Goal: Task Accomplishment & Management: Use online tool/utility

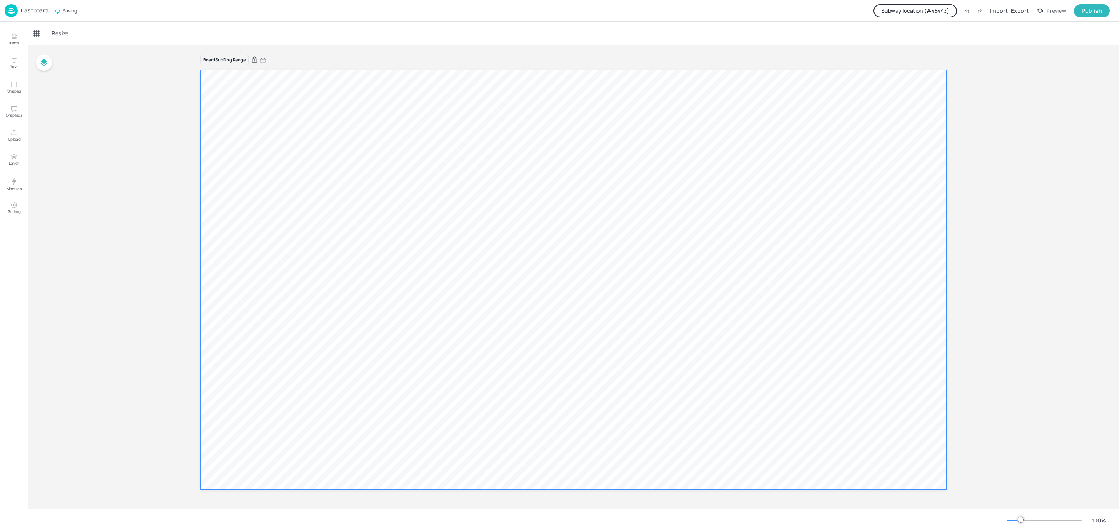
click at [359, 210] on div at bounding box center [574, 280] width 746 height 420
click at [6, 138] on button "Upload" at bounding box center [14, 135] width 23 height 23
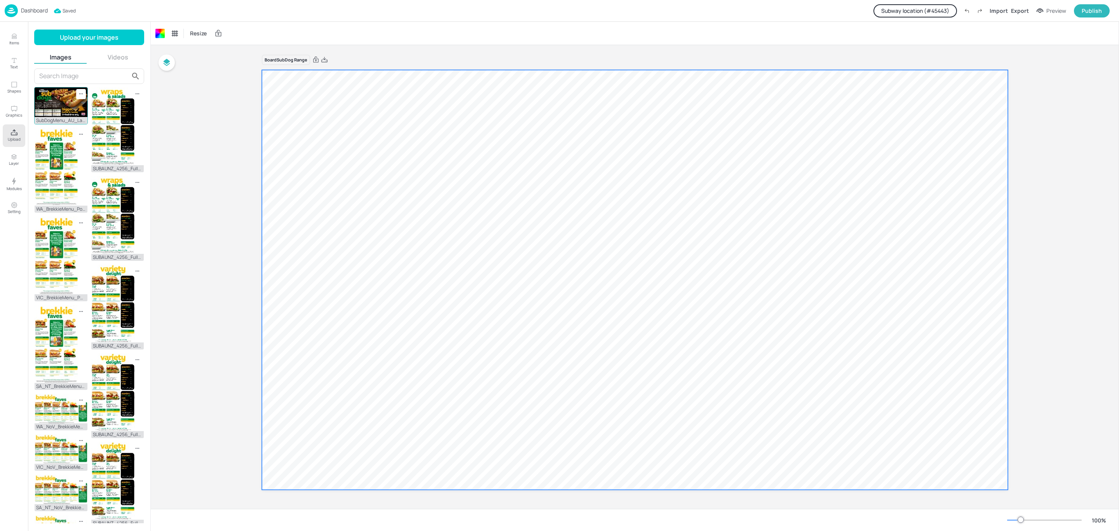
click at [65, 111] on img at bounding box center [61, 102] width 53 height 30
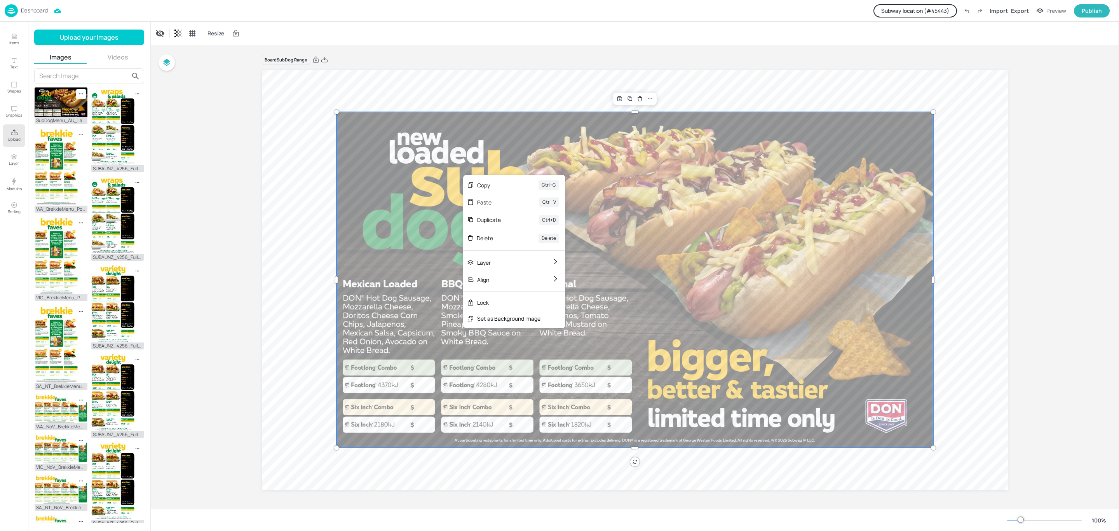
click at [702, 258] on div at bounding box center [635, 280] width 597 height 336
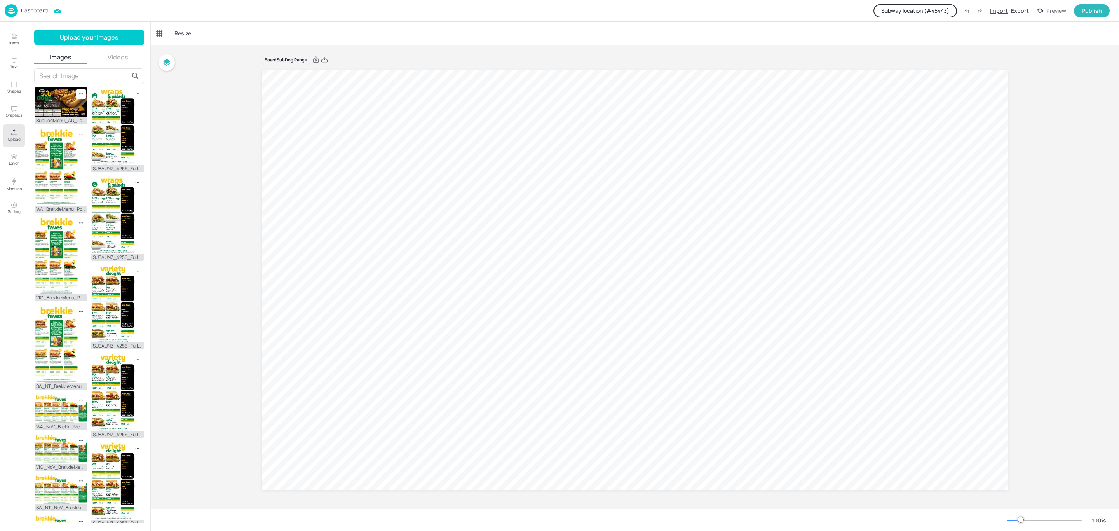
click at [994, 10] on div "Import" at bounding box center [999, 11] width 18 height 8
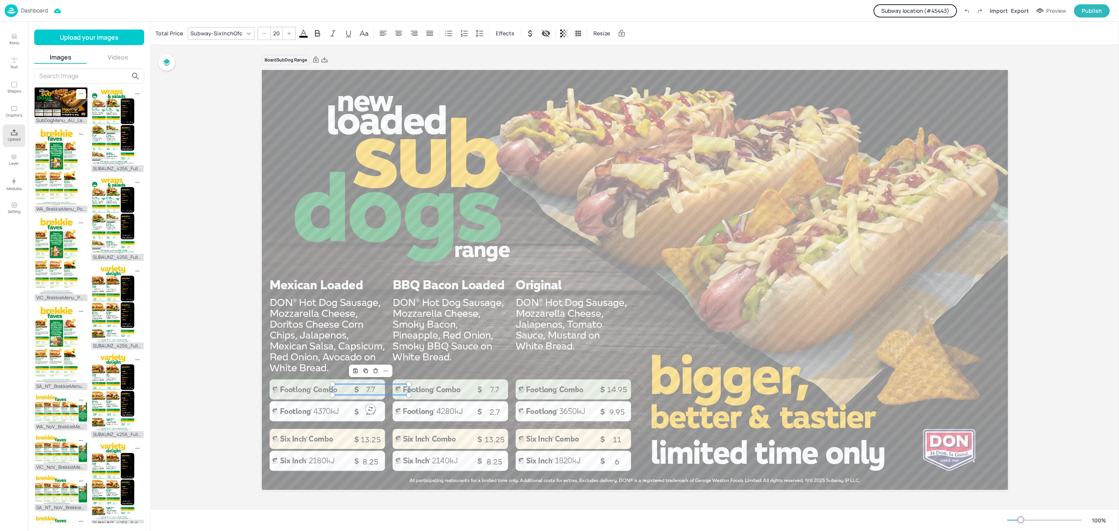
click at [370, 391] on p "7.7" at bounding box center [371, 389] width 77 height 11
click at [19, 31] on button "Items" at bounding box center [14, 39] width 23 height 23
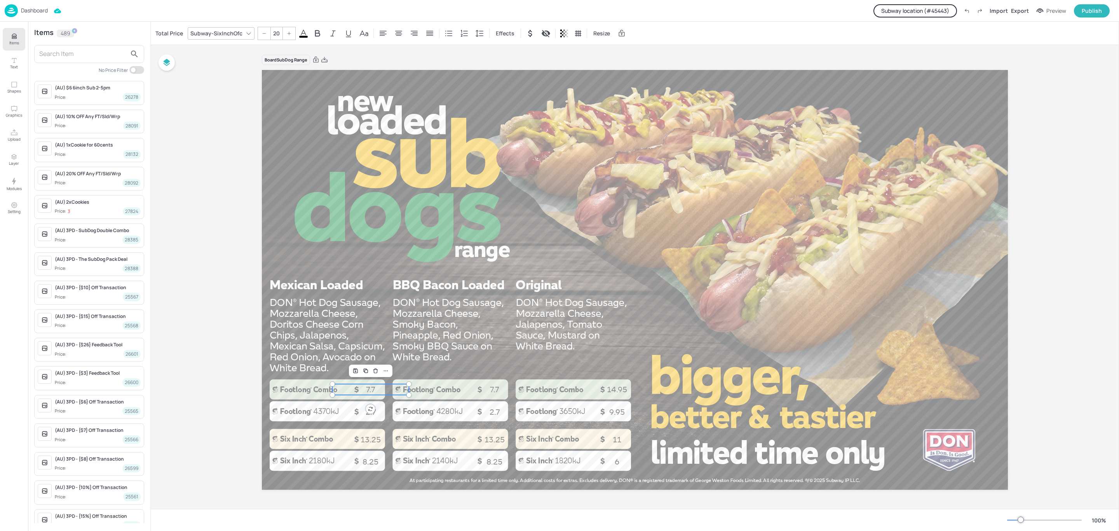
click at [934, 7] on button "Subway location (# 45443 )" at bounding box center [916, 10] width 84 height 13
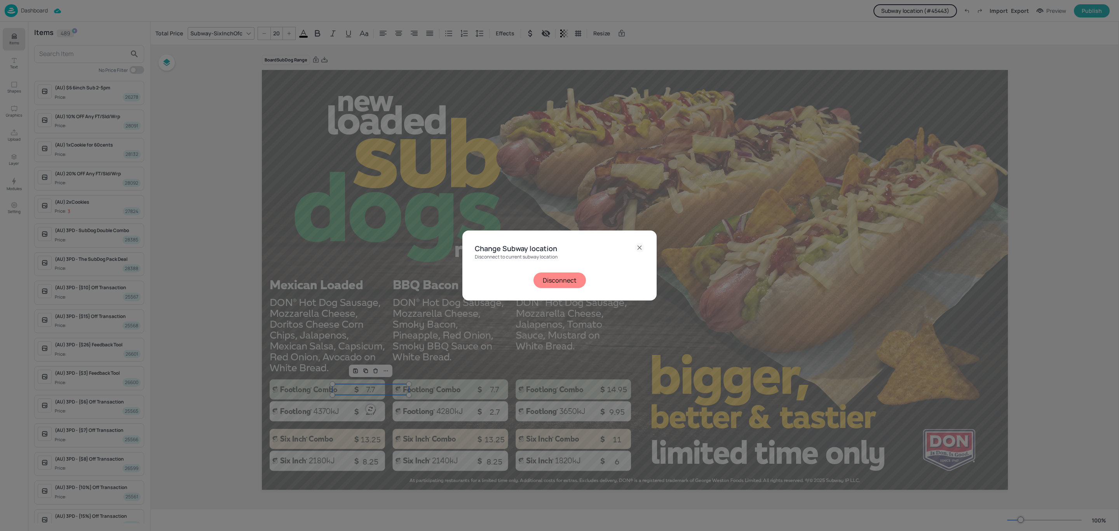
click at [559, 274] on button "Disconnect" at bounding box center [560, 280] width 52 height 16
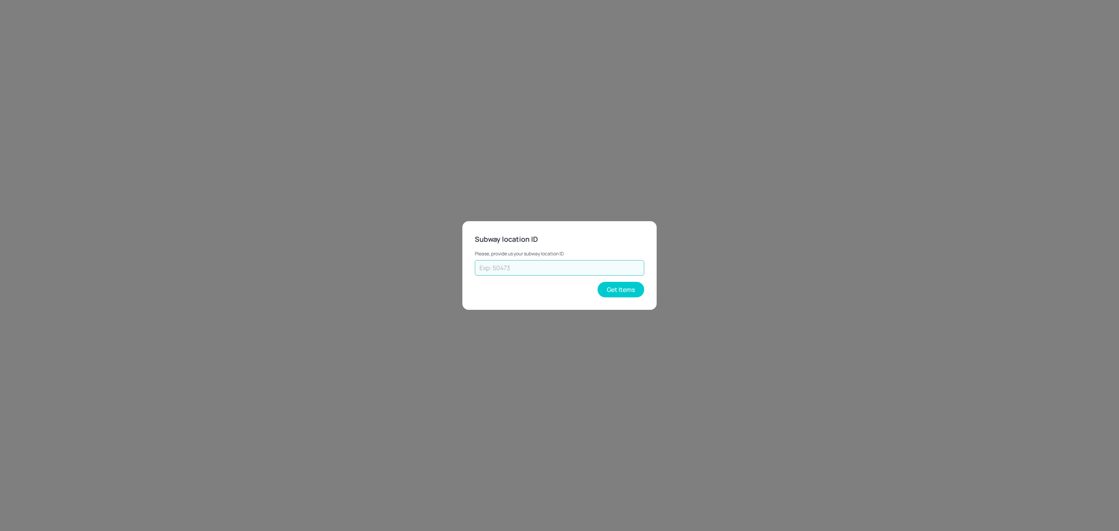
click at [562, 270] on input "text" at bounding box center [559, 268] width 169 height 16
type input "70308"
click at [600, 290] on button "Get Items" at bounding box center [621, 290] width 47 height 16
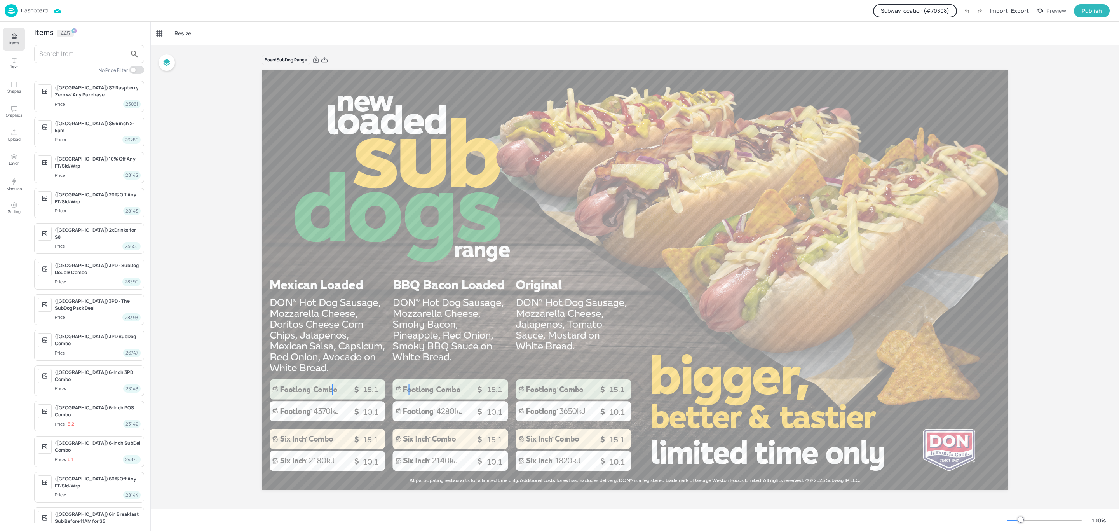
click at [377, 392] on p "15.1" at bounding box center [371, 389] width 77 height 11
click at [18, 199] on button "Setting" at bounding box center [14, 208] width 23 height 23
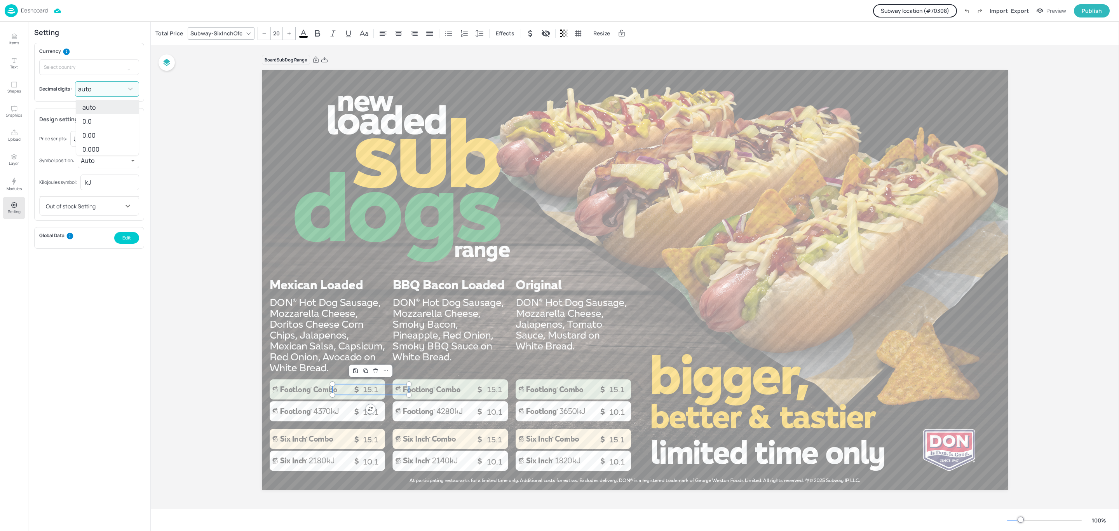
click at [94, 86] on body "Dashboard Subway location (# 70308 ) Import Export Preview Publish Items Text S…" at bounding box center [559, 265] width 1119 height 531
click at [105, 134] on li "0.00" at bounding box center [107, 135] width 63 height 14
type input "2"
click at [699, 347] on div at bounding box center [635, 280] width 746 height 420
click at [365, 389] on p "15.10" at bounding box center [371, 389] width 77 height 11
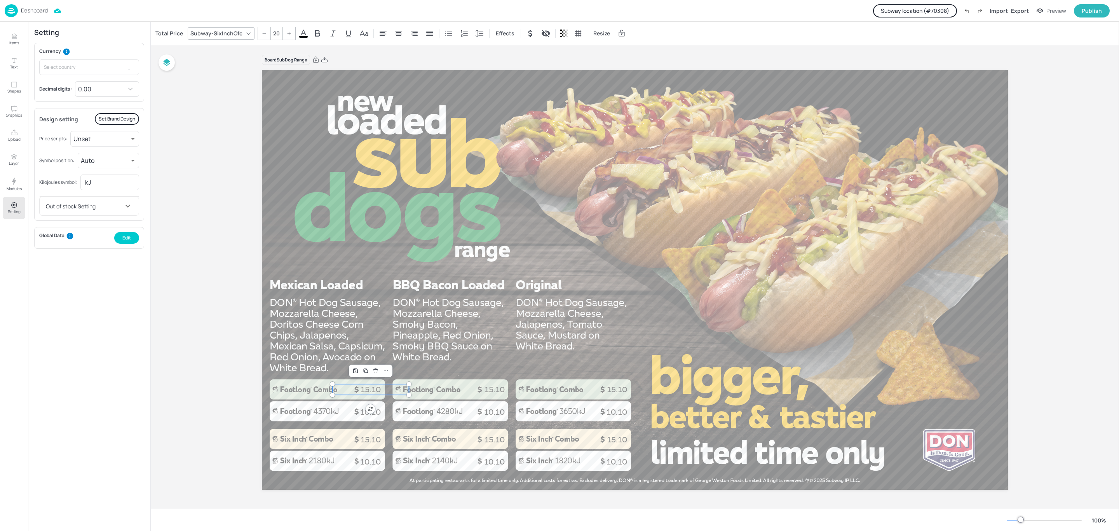
click at [216, 187] on div "Board SubDog Range 10.10 10.10 10.10 10.10 10.10 10.10 15.10 15.10 15.10 15.10 …" at bounding box center [635, 277] width 969 height 464
click at [12, 42] on p "Items" at bounding box center [14, 42] width 10 height 5
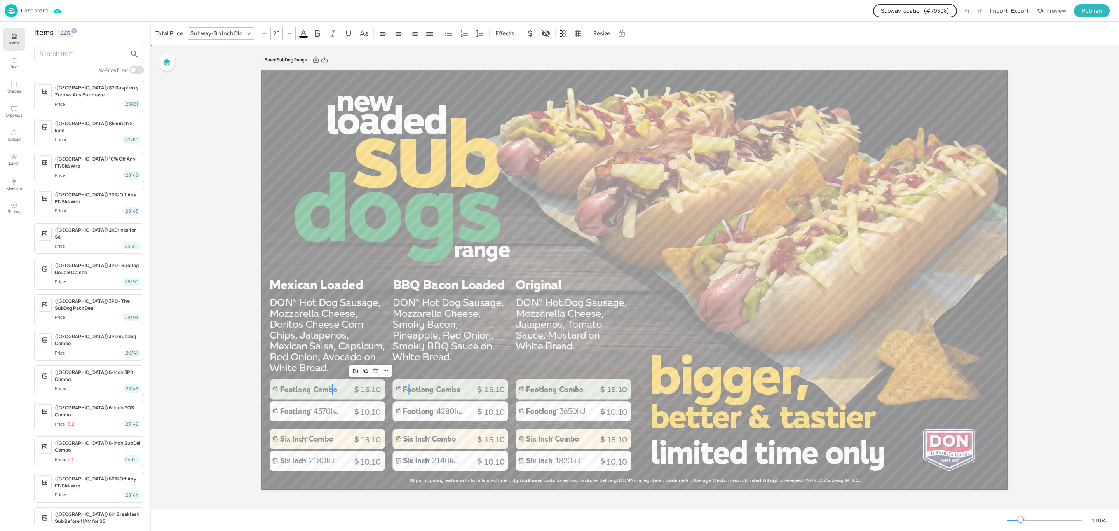
click at [350, 356] on div at bounding box center [635, 280] width 746 height 420
click at [365, 388] on p "15.10" at bounding box center [371, 389] width 77 height 11
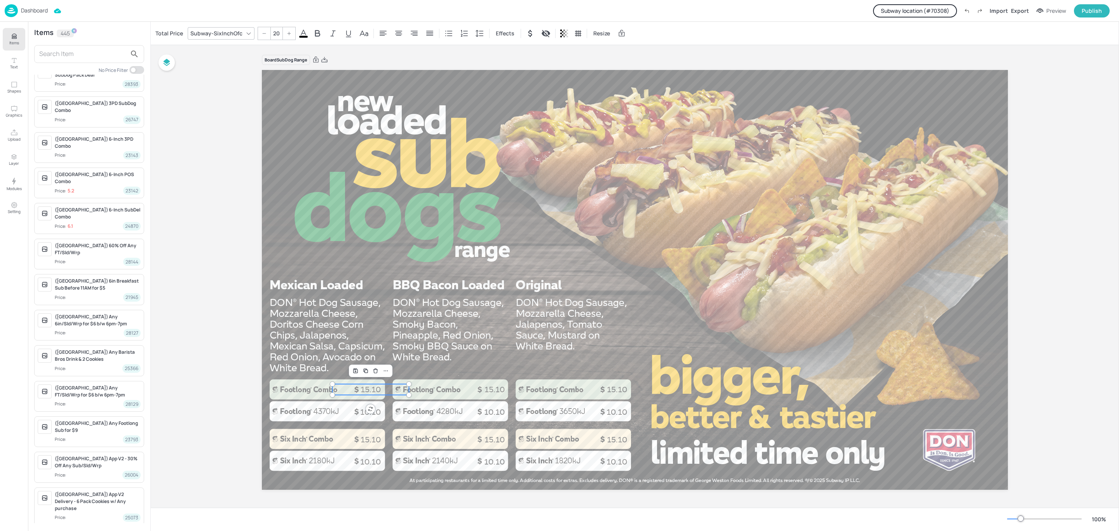
scroll to position [233, 0]
click at [40, 9] on p "Dashboard" at bounding box center [34, 10] width 27 height 5
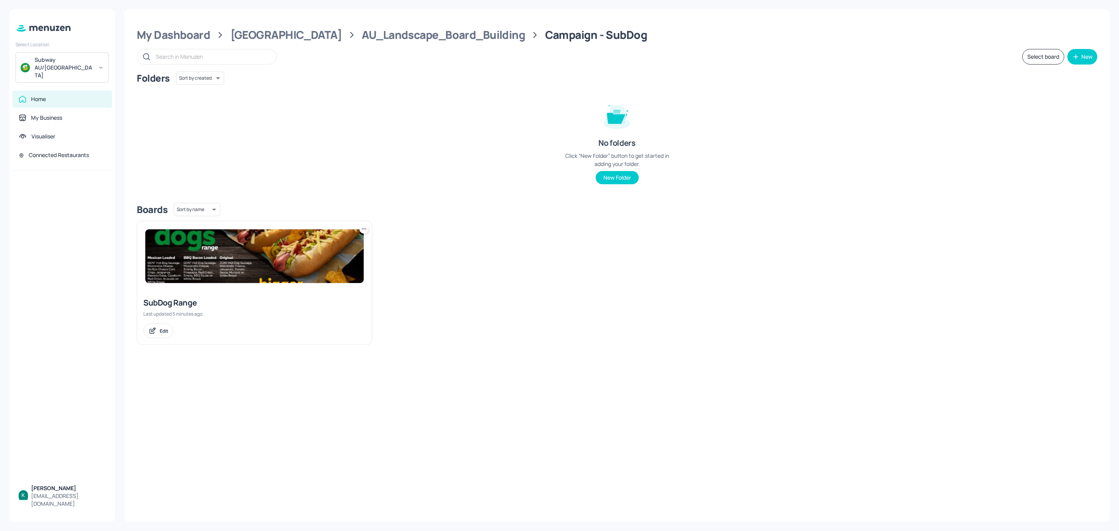
click at [278, 255] on img at bounding box center [254, 256] width 218 height 54
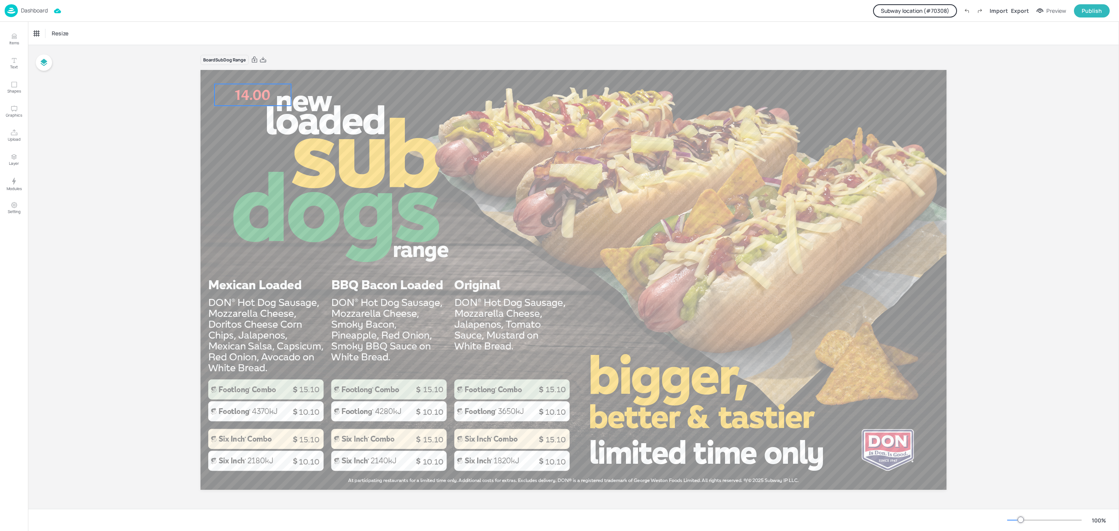
click at [251, 94] on p "14.00" at bounding box center [253, 95] width 77 height 22
click at [302, 412] on span "10.10" at bounding box center [309, 411] width 21 height 9
click at [237, 387] on div at bounding box center [574, 280] width 746 height 420
click at [311, 389] on p "15.10" at bounding box center [309, 389] width 77 height 11
click at [19, 185] on button "Modules" at bounding box center [14, 184] width 23 height 23
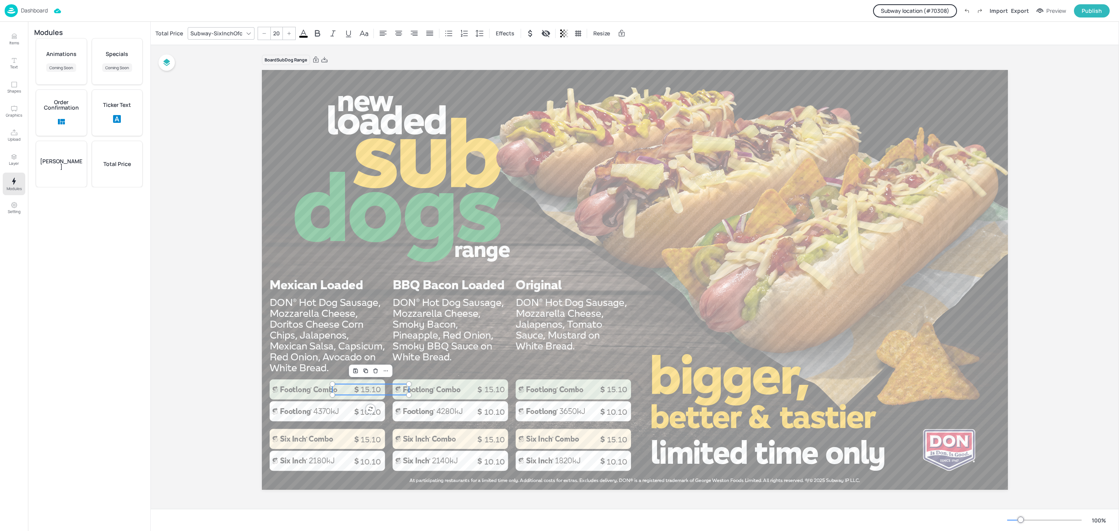
click at [120, 168] on div "Total Price" at bounding box center [117, 164] width 51 height 47
click at [930, 5] on button "Subway location (# 70308 )" at bounding box center [915, 10] width 84 height 13
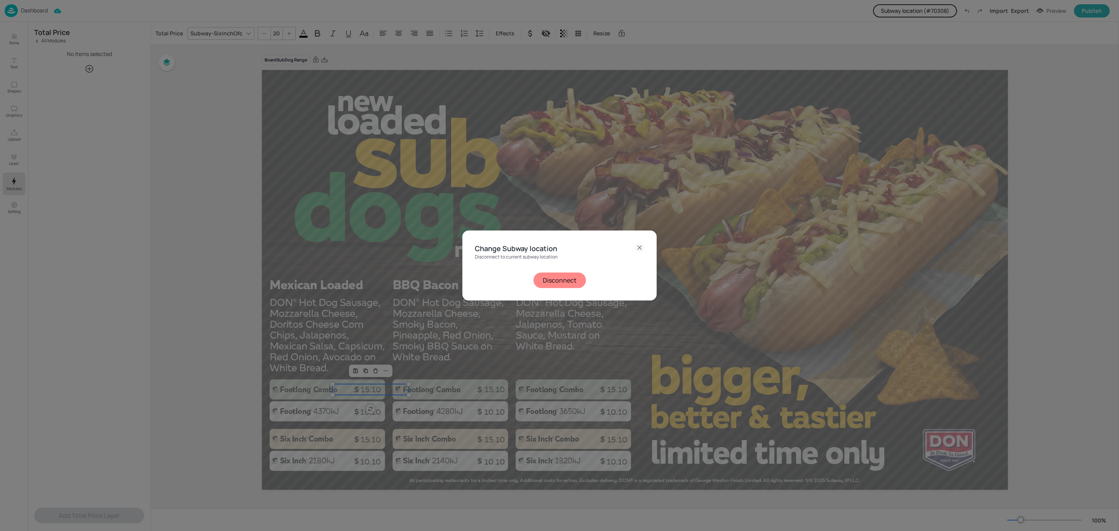
click at [574, 276] on button "Disconnect" at bounding box center [560, 280] width 52 height 16
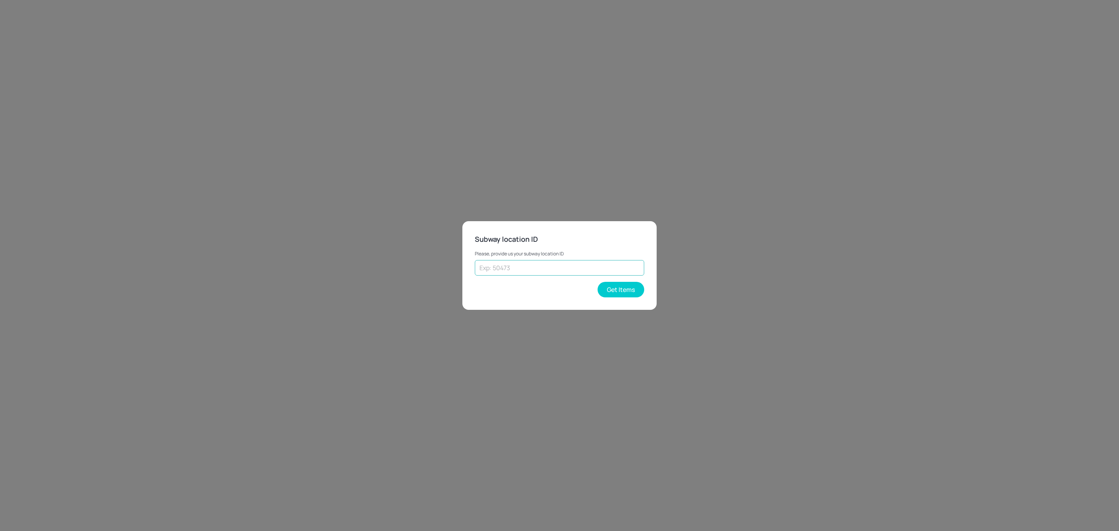
click at [595, 268] on input "text" at bounding box center [559, 268] width 169 height 16
type input "41480"
click at [638, 288] on button "Get Items" at bounding box center [621, 290] width 47 height 16
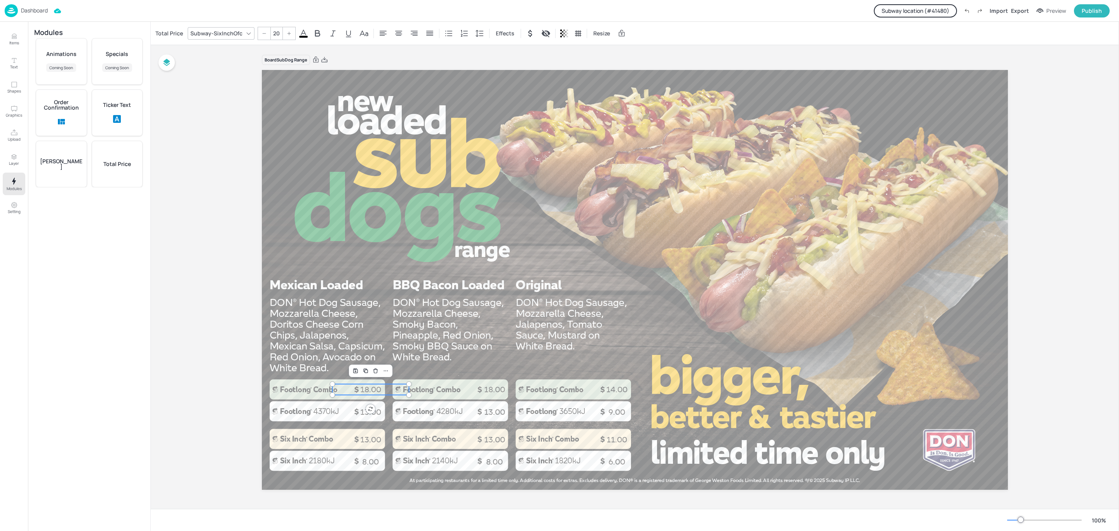
click at [360, 394] on p "18.00" at bounding box center [371, 389] width 77 height 11
click at [122, 167] on p "Total Price" at bounding box center [117, 163] width 28 height 5
click at [87, 68] on icon "button" at bounding box center [89, 68] width 9 height 9
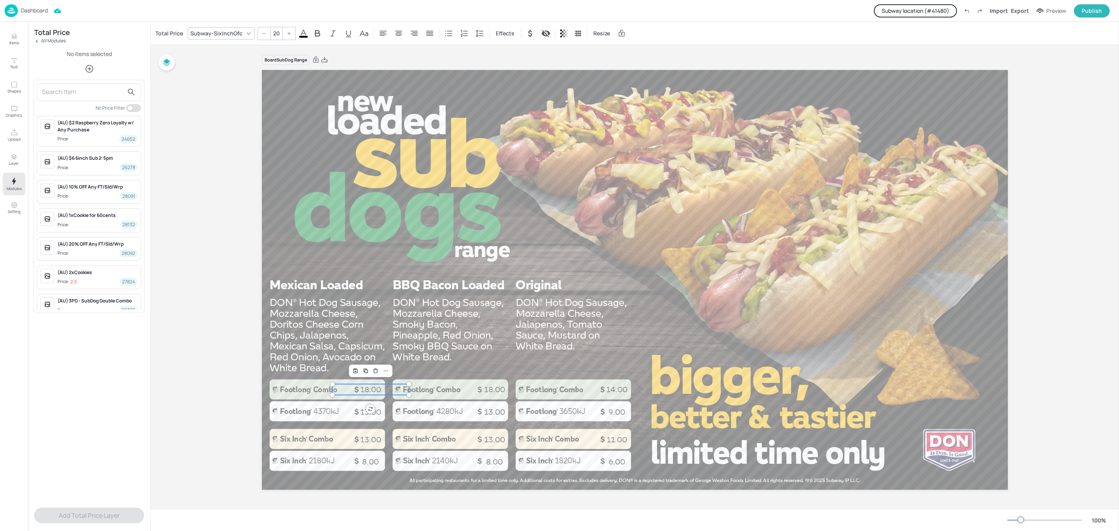
click at [363, 335] on div at bounding box center [559, 265] width 1119 height 531
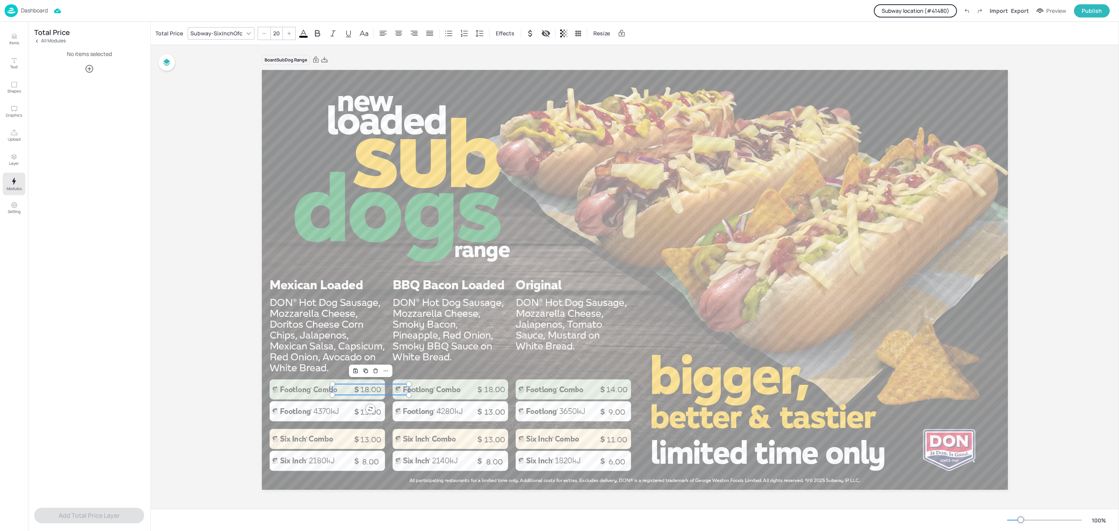
click at [367, 388] on p "18.00" at bounding box center [371, 389] width 77 height 11
click at [375, 371] on icon "Delete" at bounding box center [376, 371] width 6 height 6
click at [367, 465] on span "8.00" at bounding box center [370, 461] width 17 height 9
click at [363, 414] on span "13.00" at bounding box center [370, 411] width 21 height 9
click at [215, 37] on div "Mexican Loaded SubDog - 12"" at bounding box center [192, 33] width 77 height 13
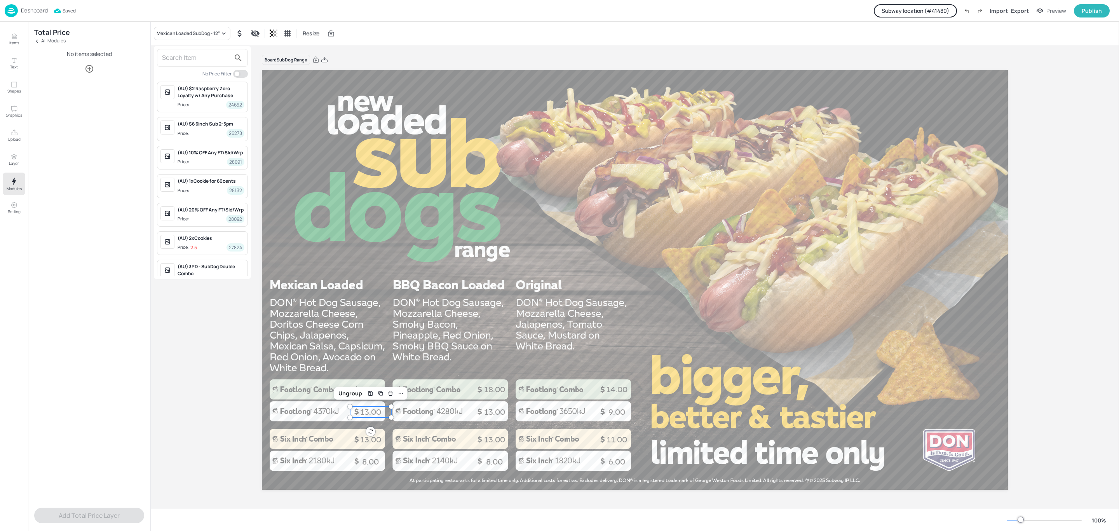
click at [283, 186] on div at bounding box center [559, 265] width 1119 height 531
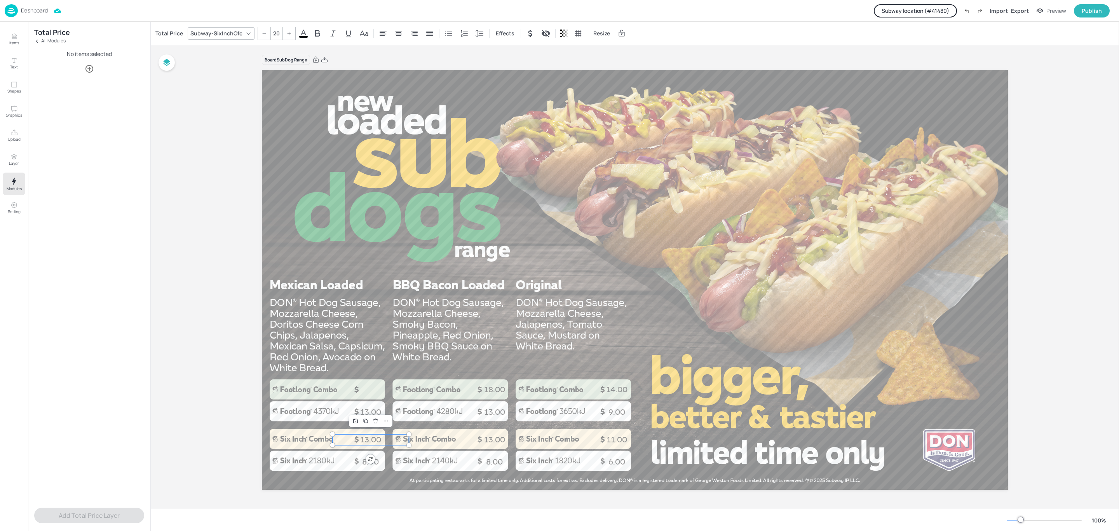
click at [374, 439] on p "13.00" at bounding box center [371, 439] width 77 height 11
click at [487, 440] on p "13.00" at bounding box center [495, 439] width 77 height 11
click at [607, 439] on p "11.00" at bounding box center [617, 439] width 77 height 11
click at [618, 385] on p "14.00" at bounding box center [617, 389] width 77 height 11
click at [494, 386] on p "18.00" at bounding box center [495, 389] width 77 height 11
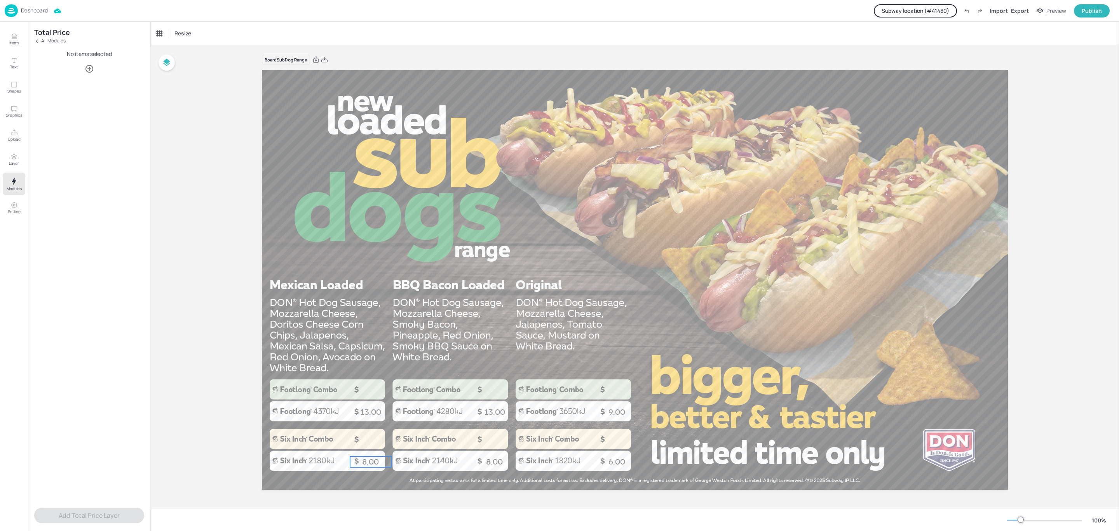
click at [369, 463] on span "8.00" at bounding box center [370, 461] width 17 height 9
click at [187, 38] on div "Mexican Loaded SubDog - 6"" at bounding box center [191, 33] width 75 height 13
click at [442, 292] on div at bounding box center [559, 265] width 1119 height 531
click at [395, 321] on div at bounding box center [635, 280] width 746 height 420
click at [85, 67] on icon "button" at bounding box center [89, 68] width 9 height 9
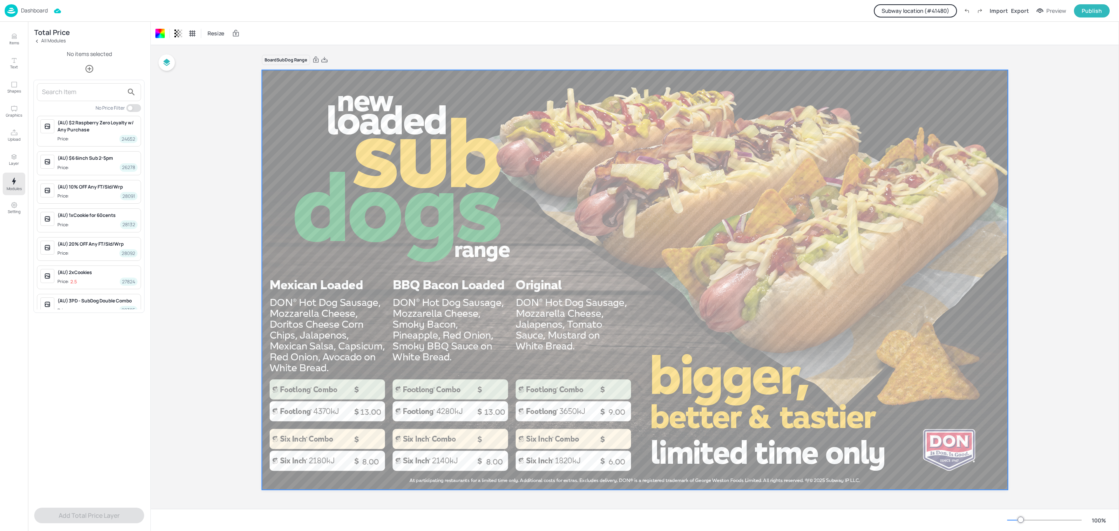
click at [76, 93] on input "text" at bounding box center [83, 92] width 82 height 12
type input "mexican"
click at [102, 183] on div "Mexican Loaded SubDog - 6"" at bounding box center [98, 179] width 80 height 7
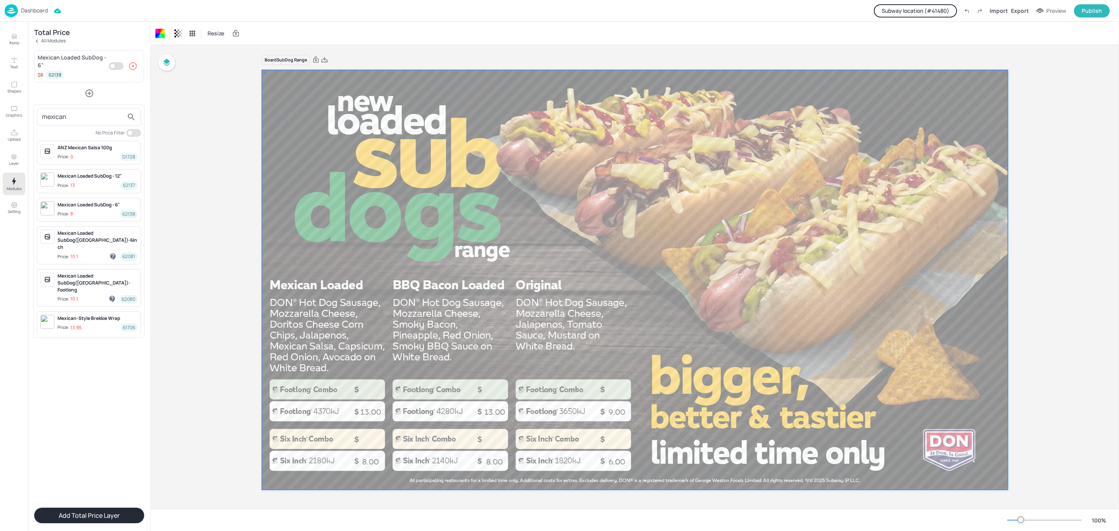
click at [89, 91] on div at bounding box center [559, 265] width 1119 height 531
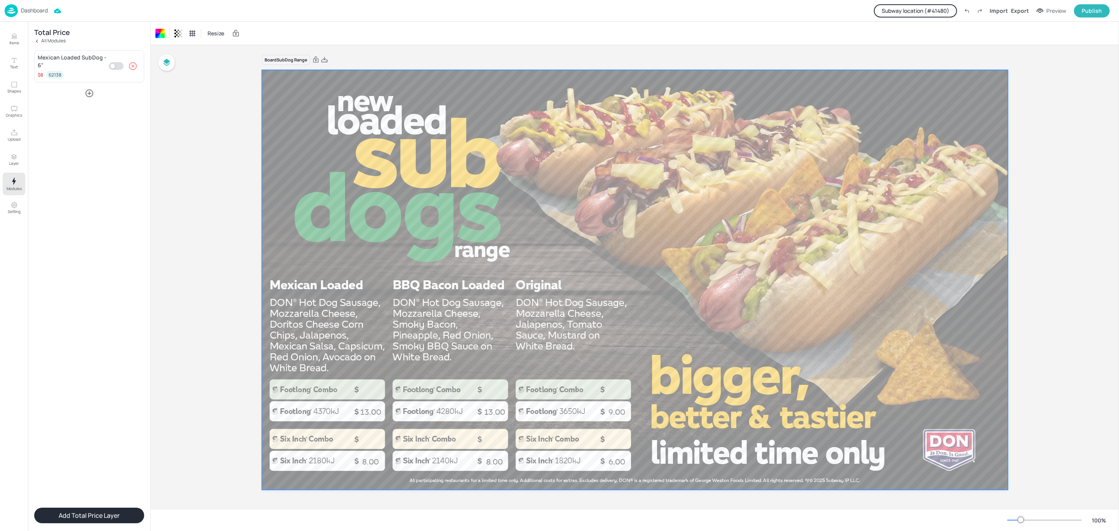
click at [89, 91] on icon "button" at bounding box center [89, 93] width 9 height 9
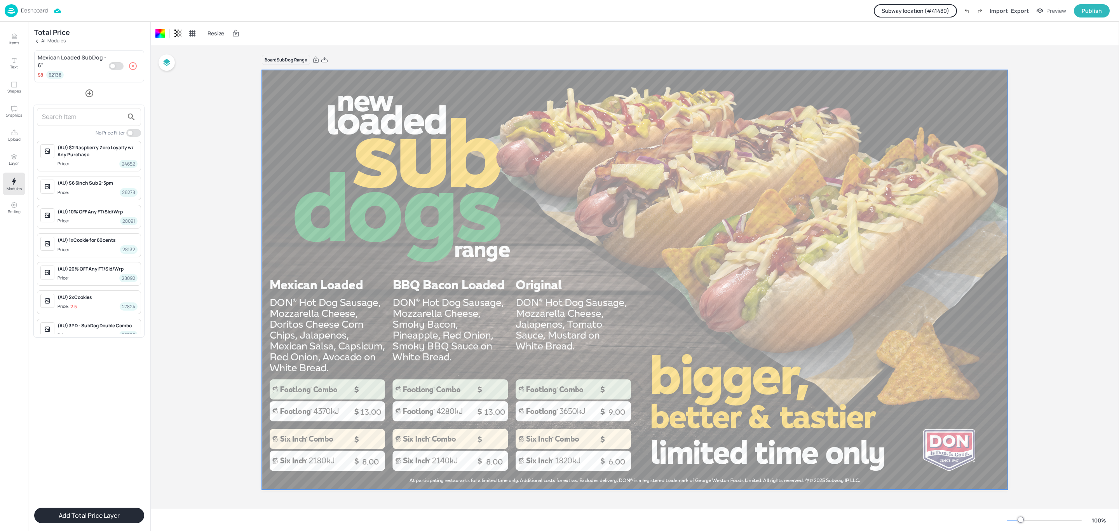
click at [86, 113] on input "text" at bounding box center [83, 117] width 82 height 12
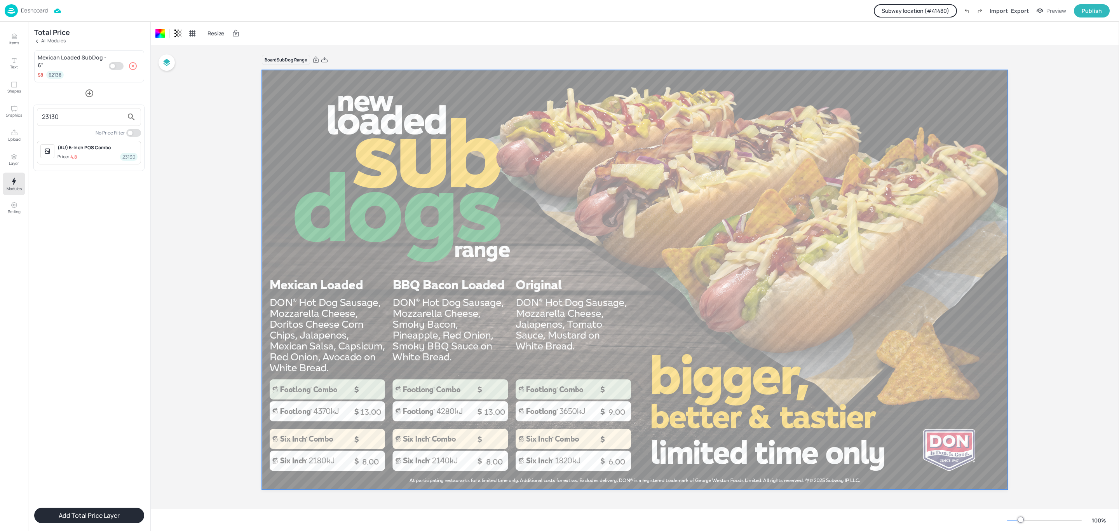
type input "23130"
click at [100, 156] on span "Price: 4.8 23130" at bounding box center [98, 157] width 80 height 8
click at [87, 423] on div at bounding box center [559, 265] width 1119 height 531
click at [100, 513] on button "Add Total Price Layer" at bounding box center [89, 516] width 110 height 16
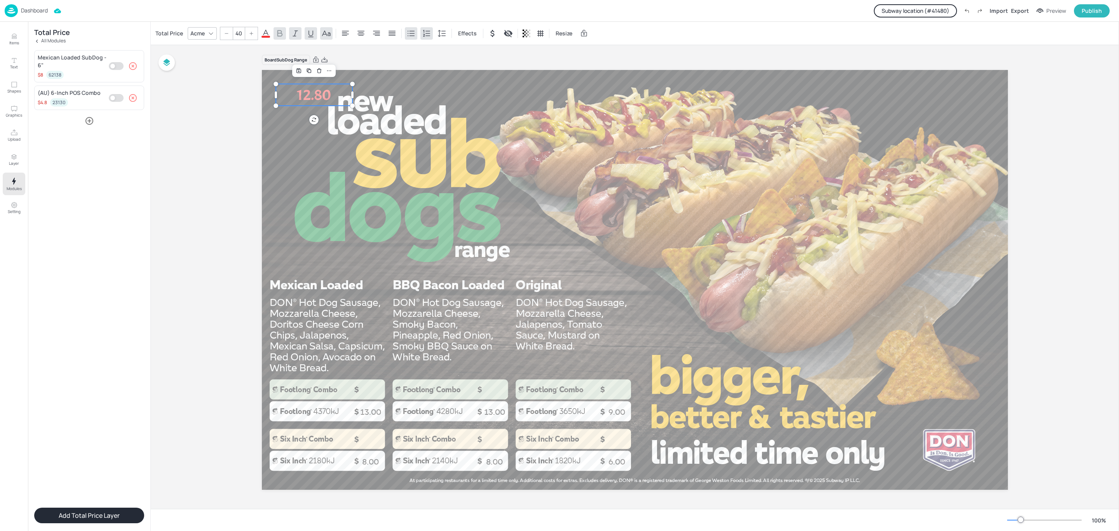
click at [267, 36] on span at bounding box center [266, 37] width 9 height 2
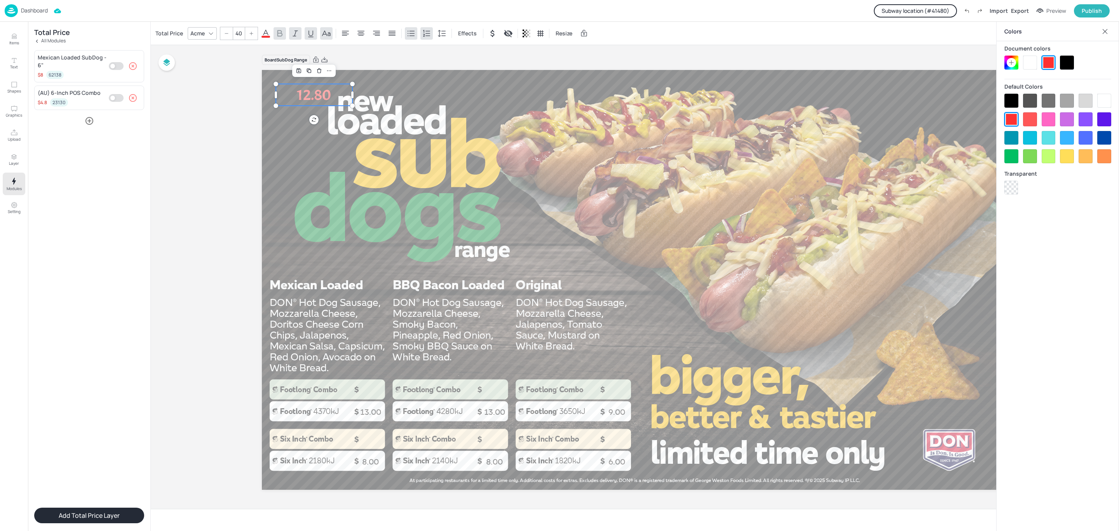
click at [1063, 64] on div at bounding box center [1067, 63] width 14 height 14
click at [260, 30] on div "Total Price Acme 40 Effects Resize" at bounding box center [375, 33] width 443 height 13
click at [238, 33] on input "40" at bounding box center [238, 33] width 11 height 12
click at [194, 32] on div "Acme" at bounding box center [197, 33] width 17 height 11
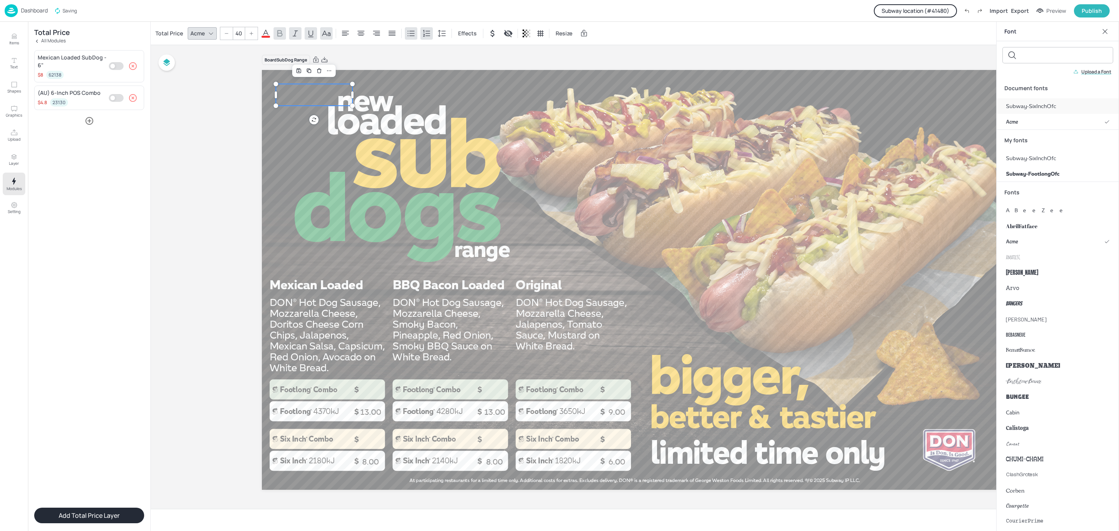
click at [1047, 103] on span "Subway-SixInchOfc" at bounding box center [1031, 106] width 50 height 8
drag, startPoint x: 329, startPoint y: 91, endPoint x: 391, endPoint y: 380, distance: 295.6
click at [391, 380] on p "12.80" at bounding box center [375, 384] width 77 height 22
click at [236, 34] on input "40" at bounding box center [238, 33] width 11 height 12
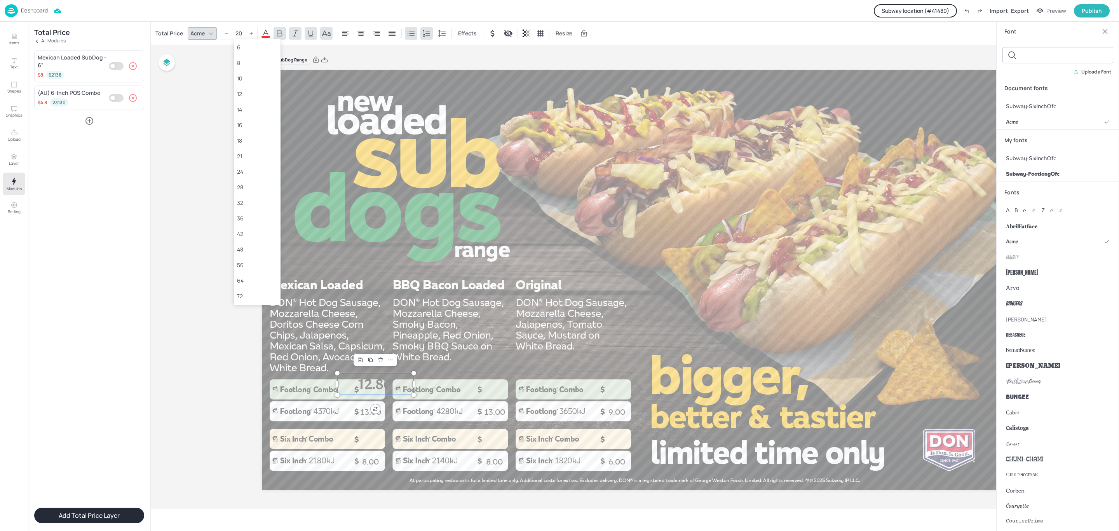
type input "20"
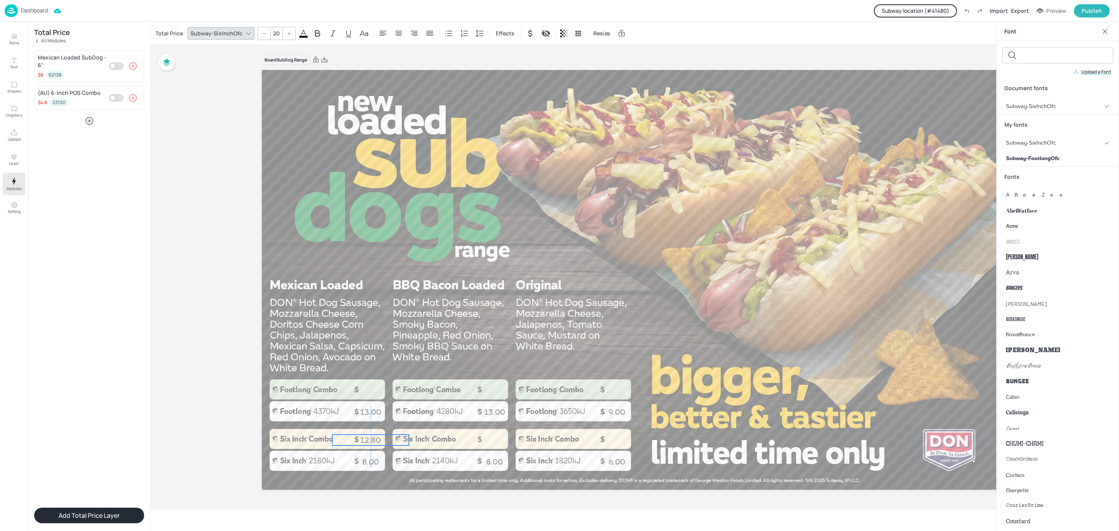
drag, startPoint x: 379, startPoint y: 377, endPoint x: 375, endPoint y: 438, distance: 61.5
click at [375, 438] on p "12.80" at bounding box center [371, 440] width 77 height 11
click at [498, 244] on div at bounding box center [635, 280] width 746 height 420
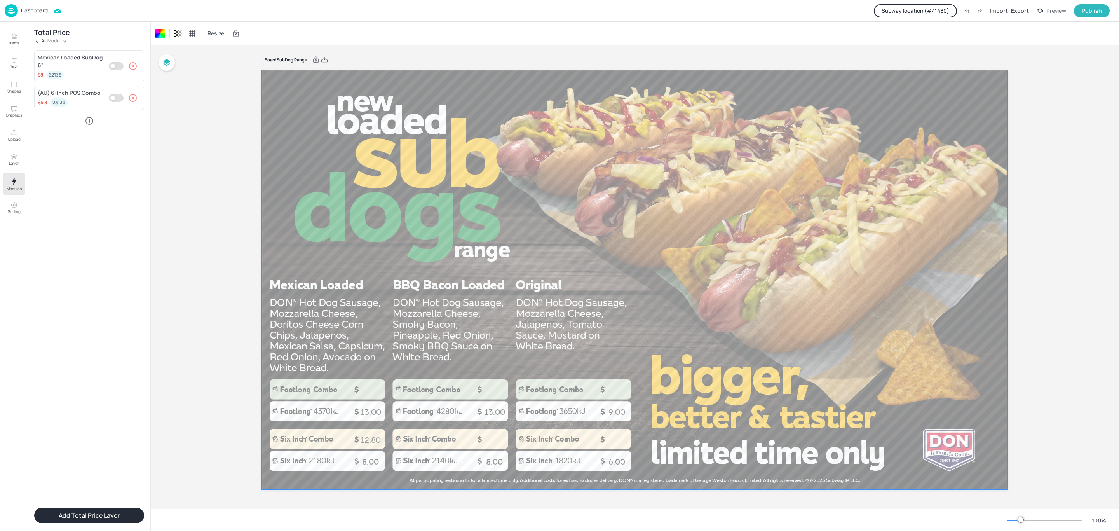
click at [133, 67] on icon "button" at bounding box center [133, 66] width 8 height 8
click at [89, 88] on icon "button" at bounding box center [89, 85] width 9 height 9
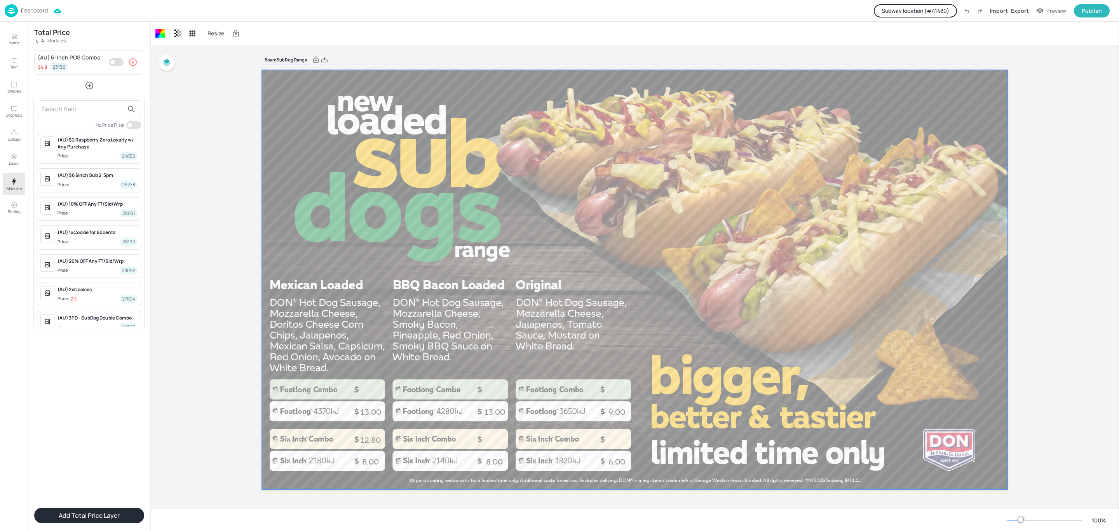
click at [84, 115] on input "text" at bounding box center [83, 109] width 82 height 12
type input "bbq"
click at [101, 202] on div "BBQ Bacon Loaded SubDog - 6" Price: 8 62123" at bounding box center [98, 202] width 80 height 17
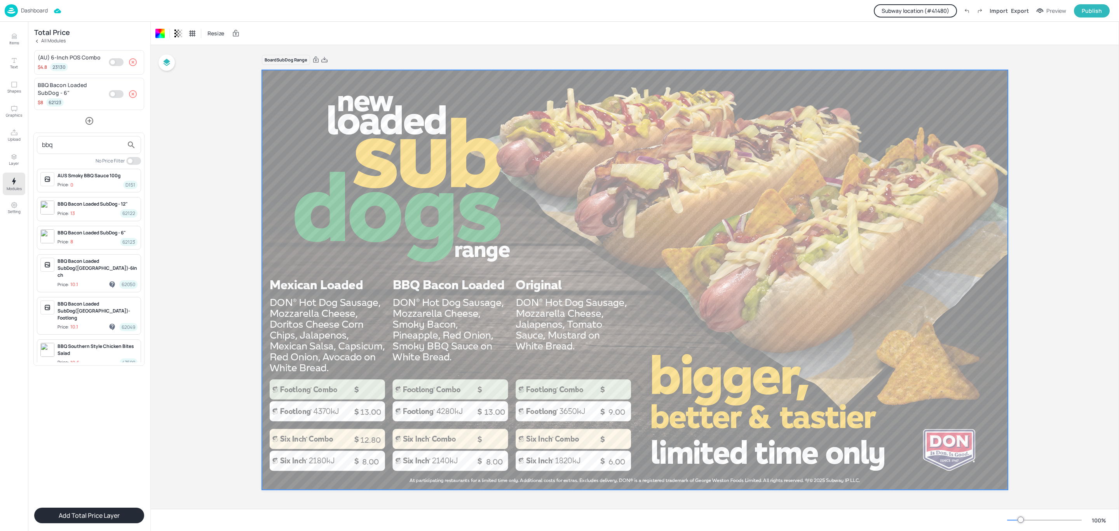
click at [89, 457] on div at bounding box center [559, 265] width 1119 height 531
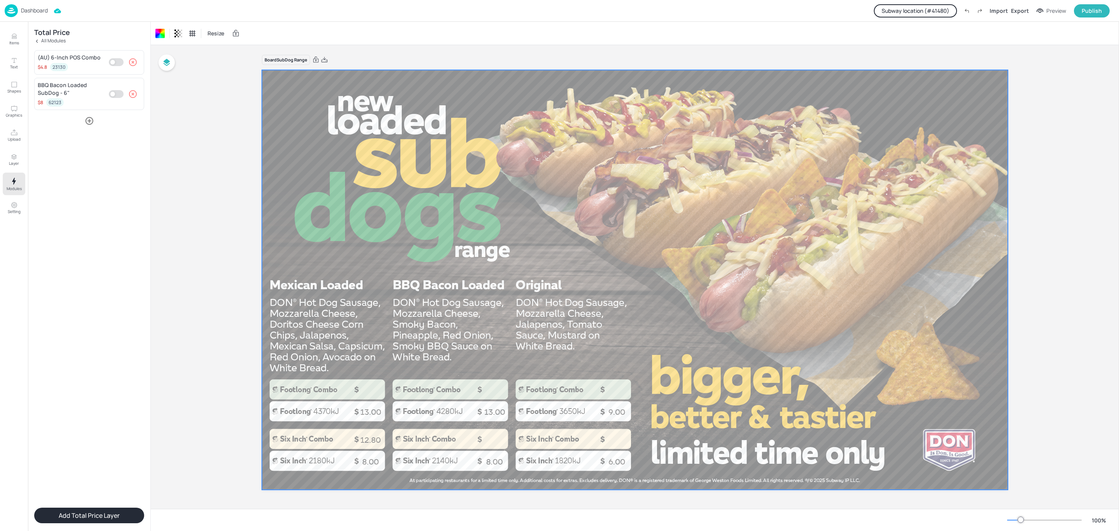
click at [99, 513] on button "Add Total Price Layer" at bounding box center [89, 516] width 110 height 16
click at [268, 38] on div "Total Price Acme 40 Effects Resize" at bounding box center [375, 33] width 443 height 13
click at [265, 33] on icon at bounding box center [265, 33] width 7 height 7
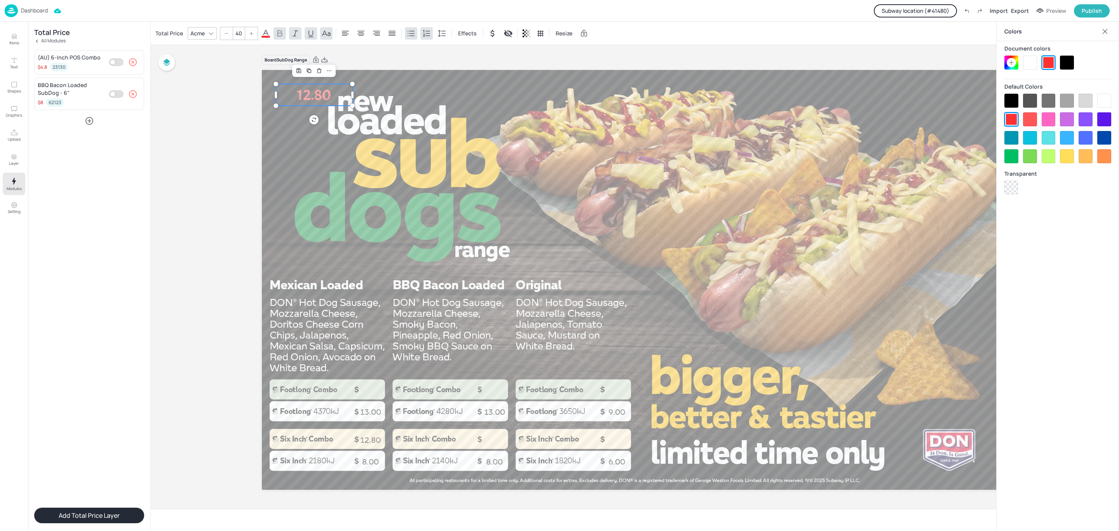
click at [1068, 62] on div at bounding box center [1067, 63] width 14 height 14
click at [239, 33] on input "40" at bounding box center [238, 33] width 11 height 12
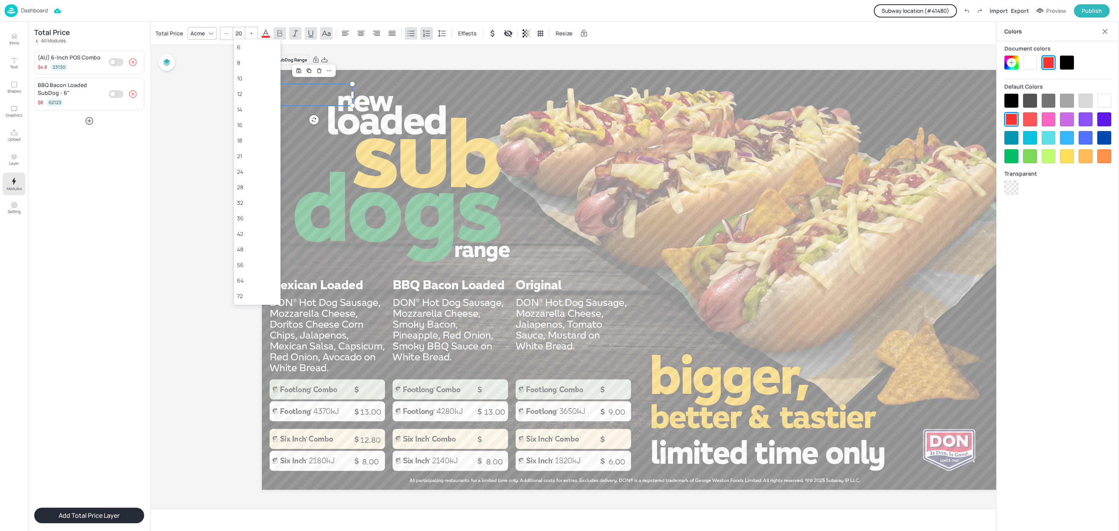
type input "40"
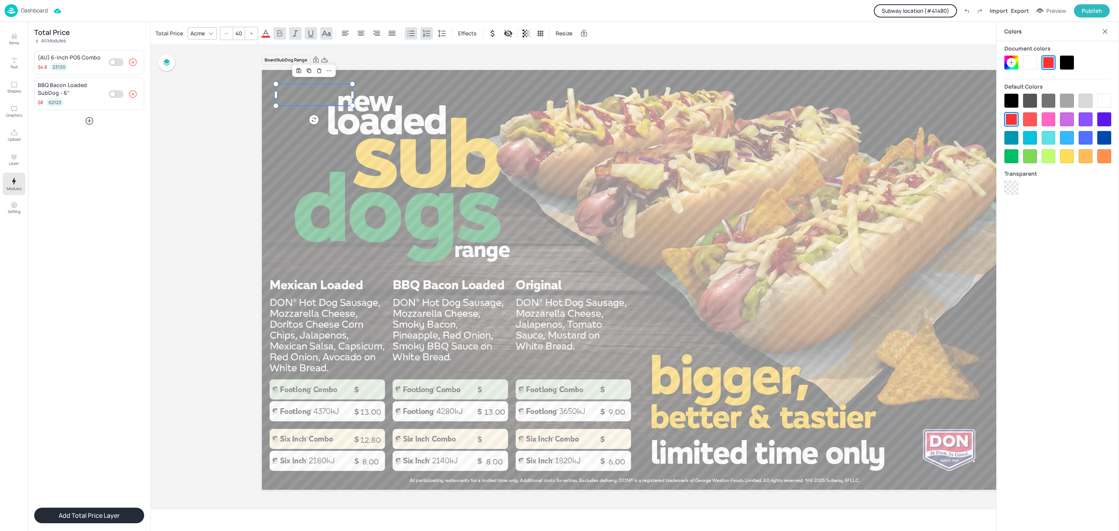
drag, startPoint x: 189, startPoint y: 34, endPoint x: 203, endPoint y: 35, distance: 14.0
click at [189, 34] on div "Acme" at bounding box center [197, 33] width 17 height 11
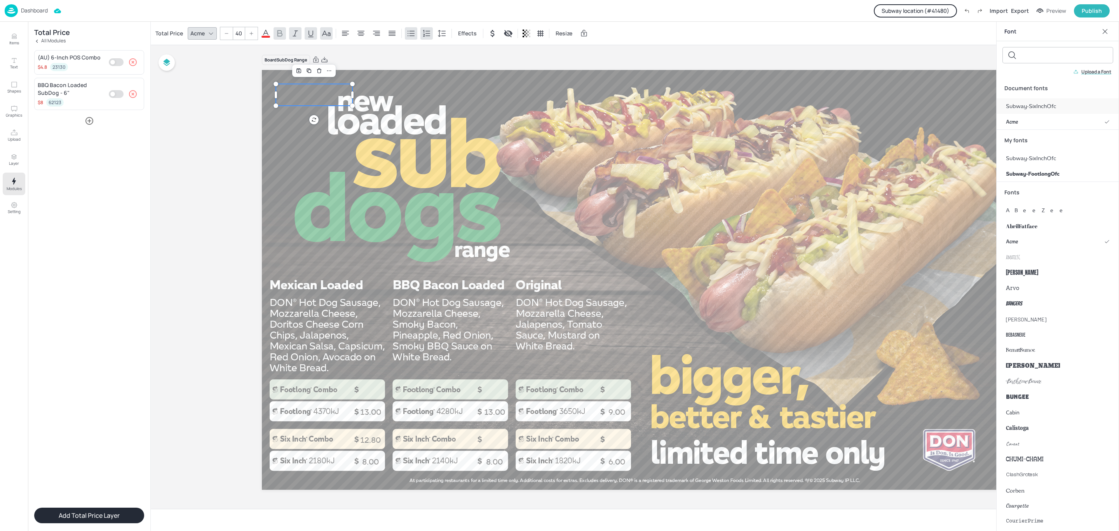
click at [1024, 106] on span "Subway-SixInchOfc" at bounding box center [1031, 106] width 50 height 8
click at [477, 104] on div at bounding box center [635, 280] width 746 height 420
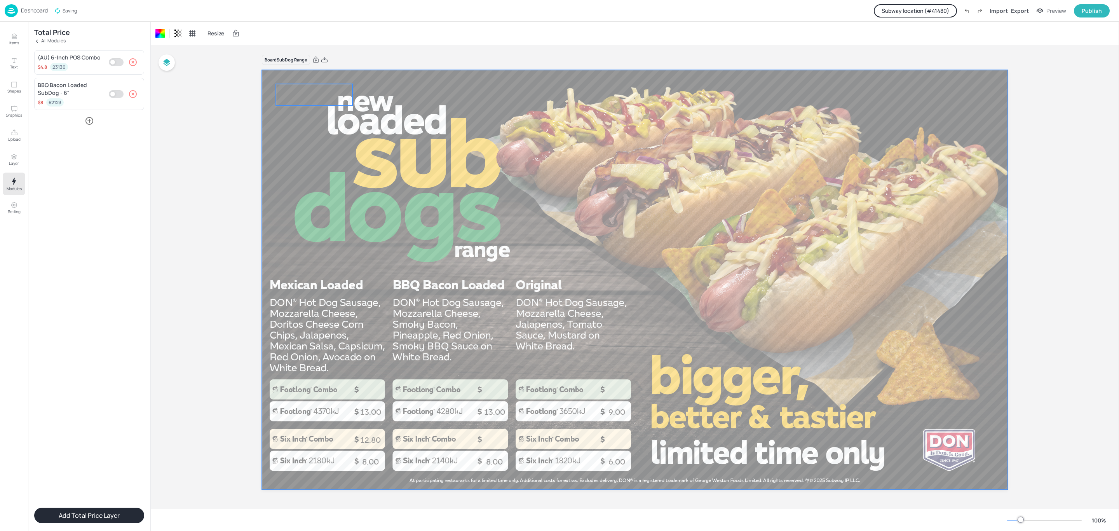
click at [326, 105] on p "12.80" at bounding box center [314, 95] width 77 height 22
click at [371, 171] on div at bounding box center [635, 280] width 746 height 420
click at [318, 86] on p "12.80" at bounding box center [314, 95] width 77 height 22
drag, startPoint x: 323, startPoint y: 101, endPoint x: 450, endPoint y: 307, distance: 242.4
click at [450, 307] on p "12.80" at bounding box center [440, 301] width 77 height 22
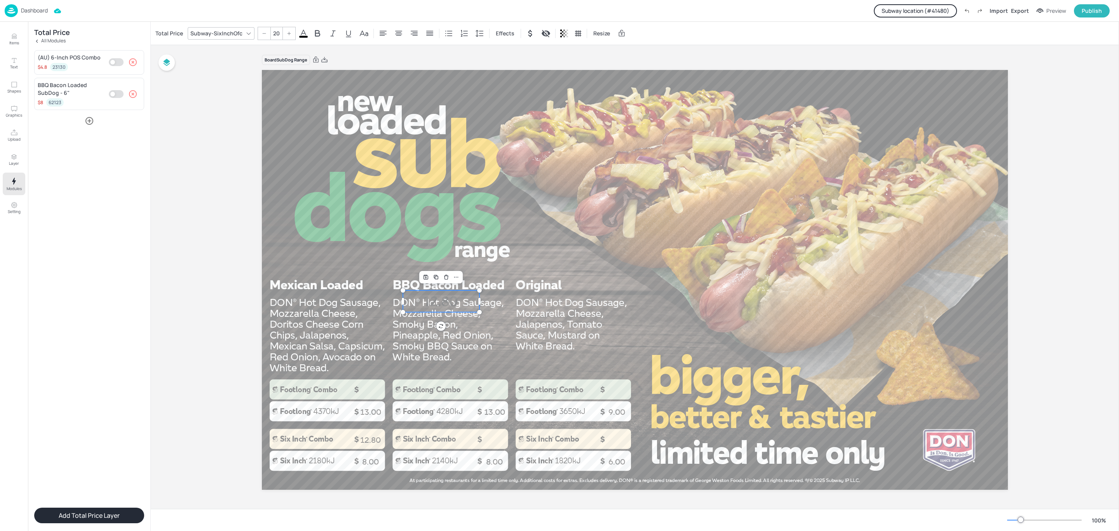
click at [278, 31] on input "20" at bounding box center [276, 33] width 11 height 12
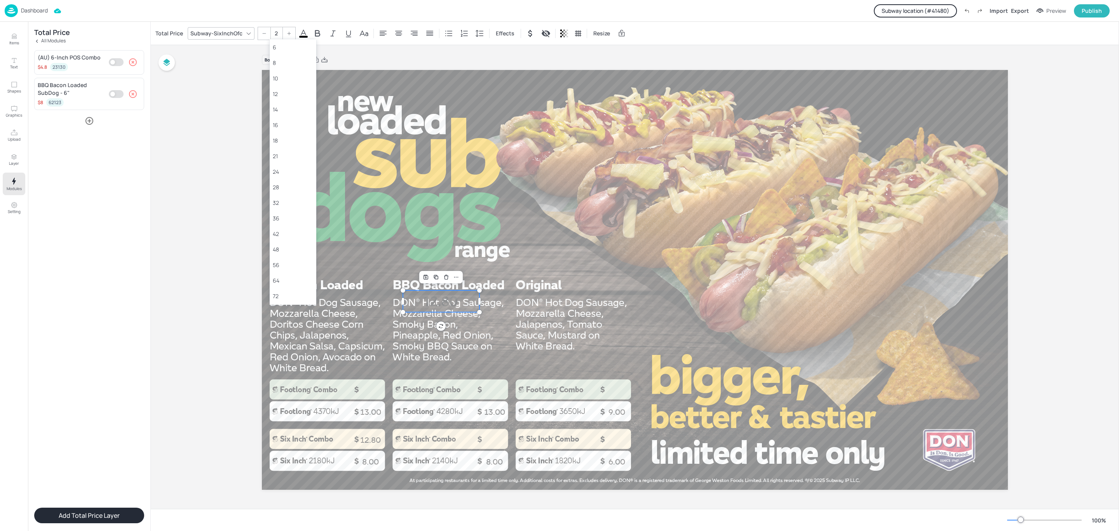
type input "20"
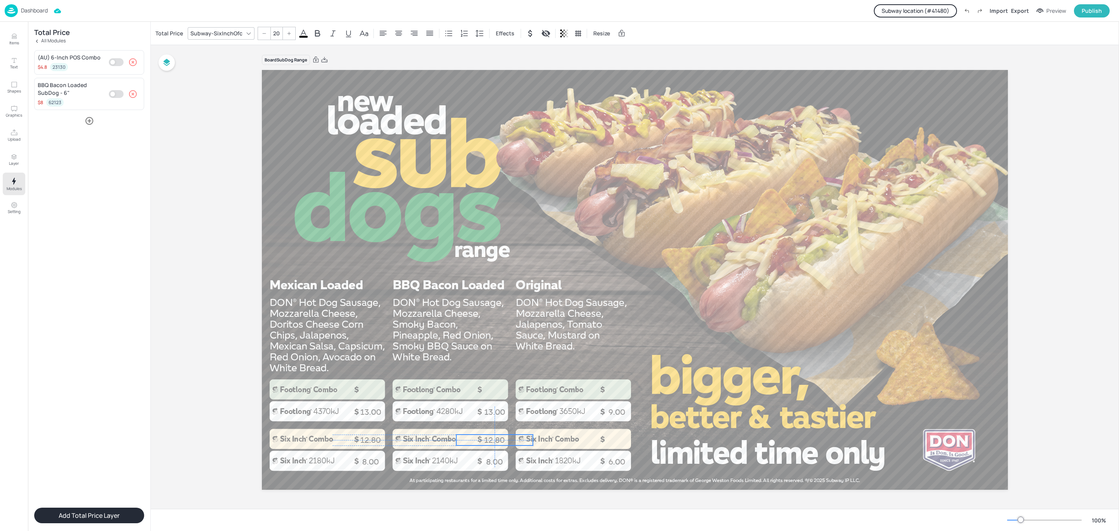
drag, startPoint x: 458, startPoint y: 295, endPoint x: 512, endPoint y: 440, distance: 154.7
click at [512, 440] on p "12.80" at bounding box center [495, 440] width 77 height 11
click at [492, 261] on div at bounding box center [635, 280] width 746 height 420
click at [132, 96] on icon "button" at bounding box center [132, 93] width 9 height 9
click at [91, 85] on icon "button" at bounding box center [89, 85] width 9 height 9
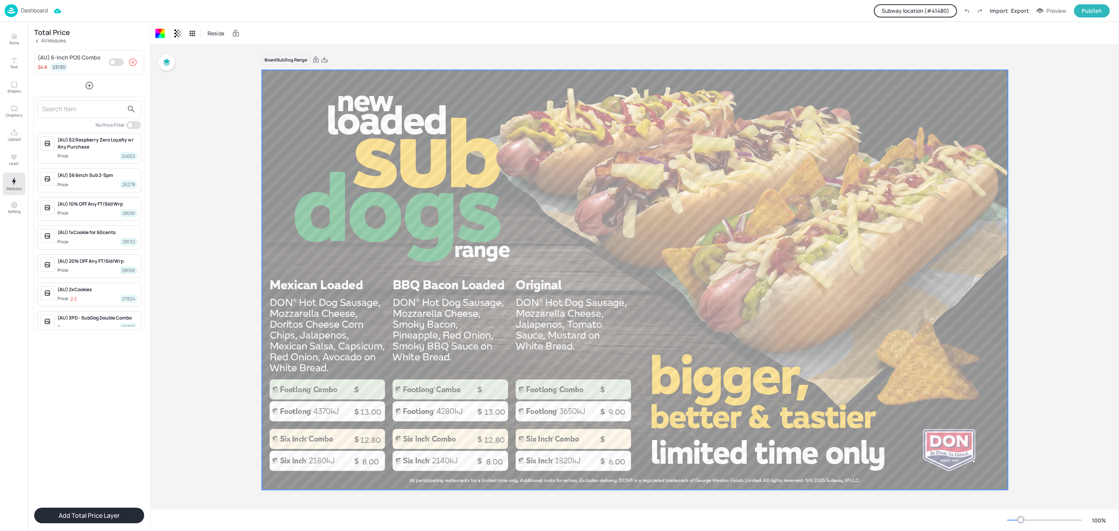
click at [93, 108] on input "text" at bounding box center [83, 109] width 82 height 12
type input "su"
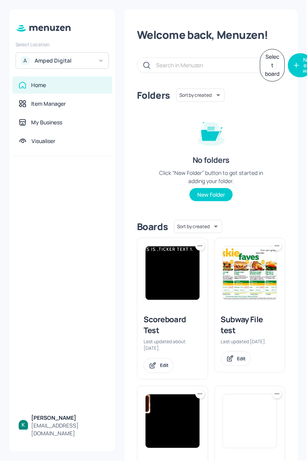
click at [72, 62] on div "Amped Digital" at bounding box center [64, 61] width 59 height 8
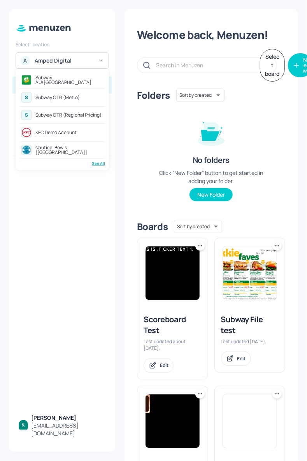
click at [59, 80] on div "Subway AU/[GEOGRAPHIC_DATA]" at bounding box center [69, 79] width 68 height 9
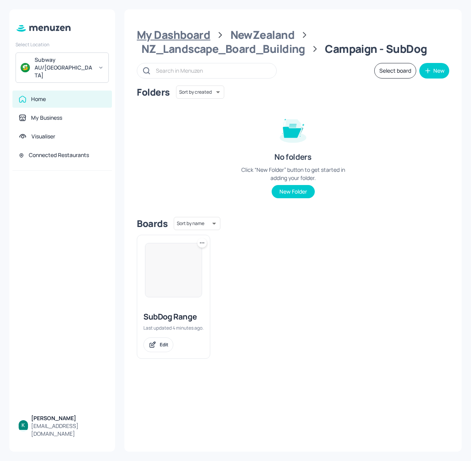
click at [193, 33] on div "My Dashboard" at bounding box center [173, 35] width 73 height 14
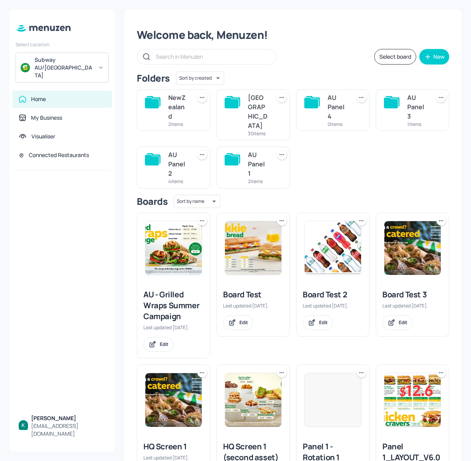
click at [262, 110] on div "[GEOGRAPHIC_DATA]" at bounding box center [258, 111] width 20 height 37
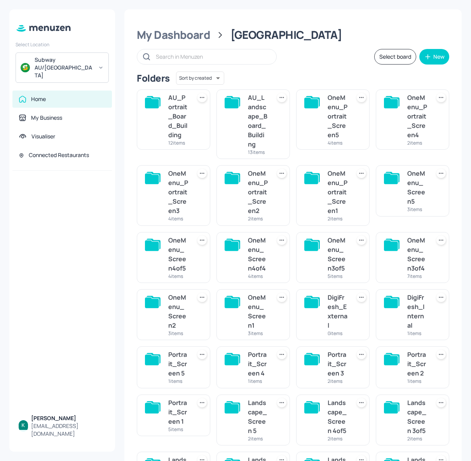
click at [260, 124] on div "AU_Landscape_Board_Building" at bounding box center [258, 121] width 20 height 56
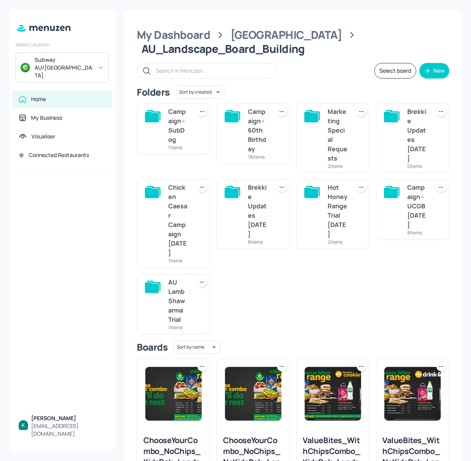
click at [182, 128] on div "Campaign - SubDog" at bounding box center [178, 125] width 20 height 37
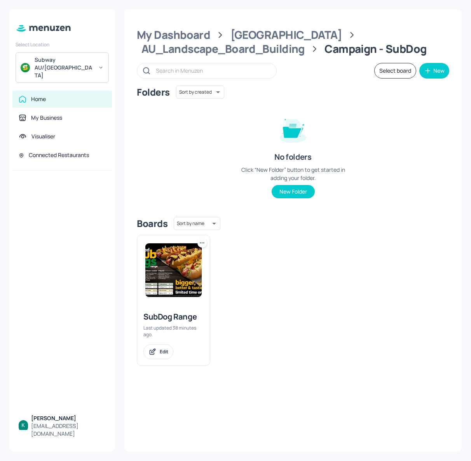
click at [166, 267] on img at bounding box center [173, 270] width 56 height 54
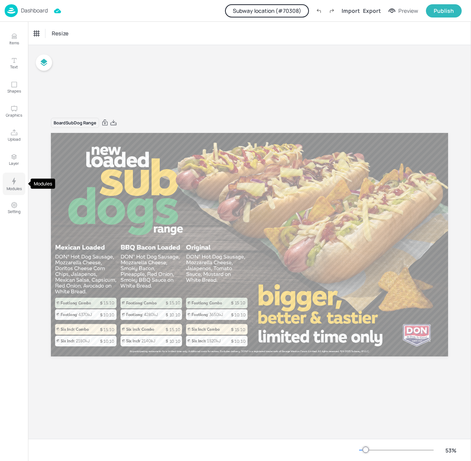
click at [15, 182] on icon "Modules" at bounding box center [13, 180] width 9 height 9
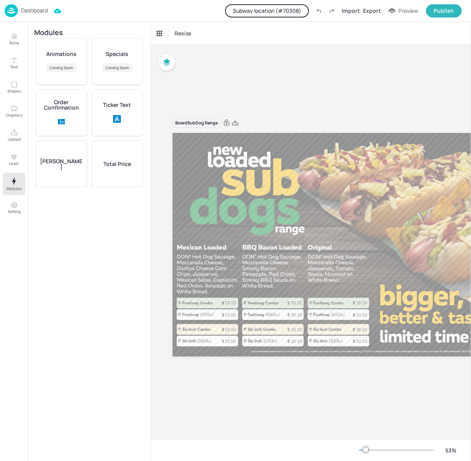
click at [117, 166] on p "Total Price" at bounding box center [117, 163] width 28 height 5
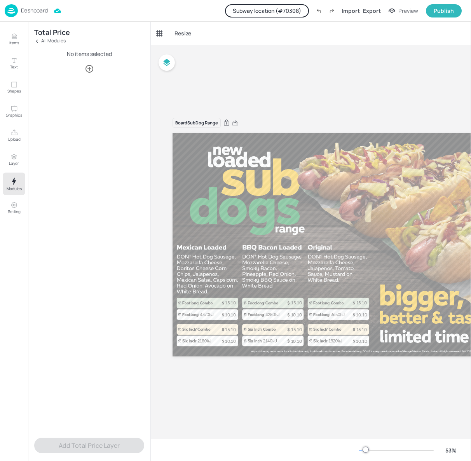
click at [89, 72] on icon "button" at bounding box center [89, 68] width 9 height 9
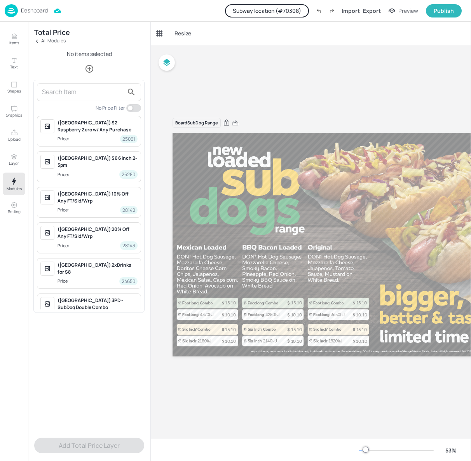
click at [74, 89] on input "text" at bounding box center [83, 92] width 82 height 12
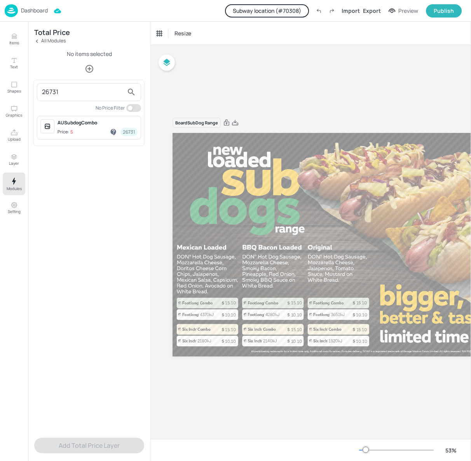
click at [85, 127] on div "AUSubdogCombo Price: 5 26731" at bounding box center [98, 127] width 80 height 17
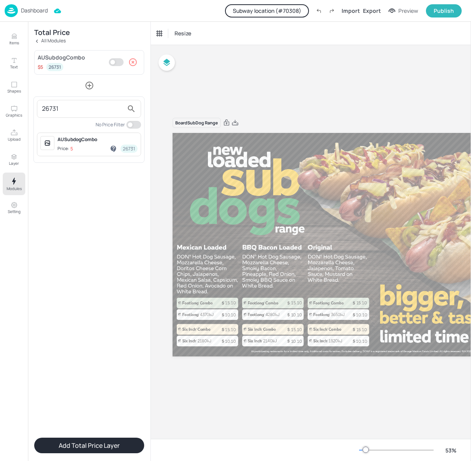
click at [82, 103] on input "26731" at bounding box center [83, 109] width 82 height 12
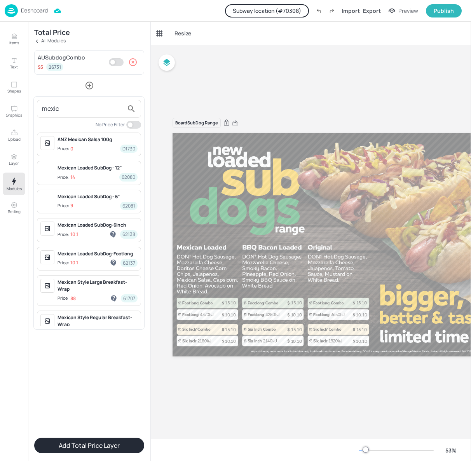
type input "mexic"
click at [90, 199] on div "Mexican Loaded SubDog - 6"" at bounding box center [98, 196] width 80 height 7
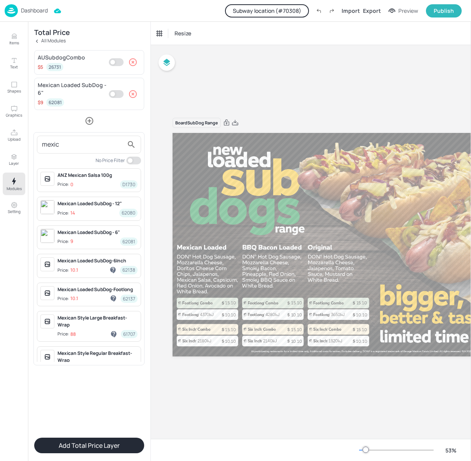
click at [91, 389] on div at bounding box center [235, 230] width 471 height 461
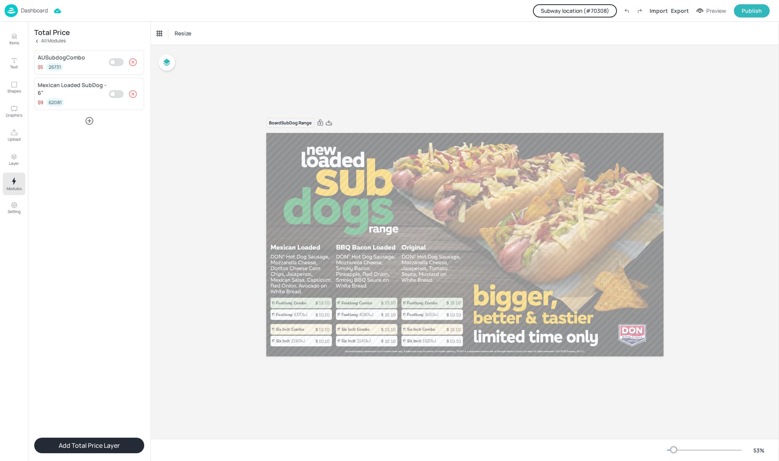
click at [110, 443] on button "Add Total Price Layer" at bounding box center [89, 446] width 110 height 16
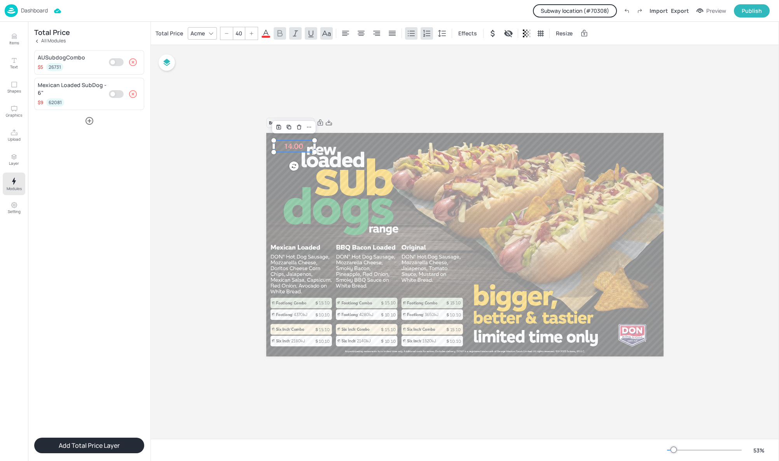
click at [236, 38] on input "40" at bounding box center [238, 33] width 11 height 12
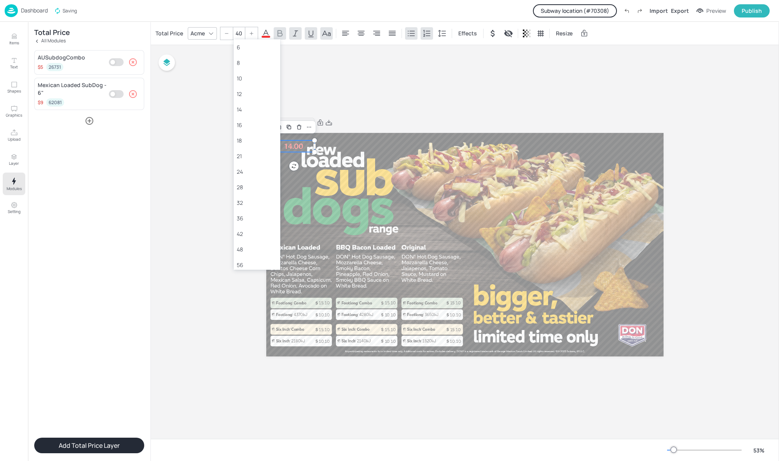
click at [236, 38] on input "40" at bounding box center [238, 33] width 11 height 12
type input "40"
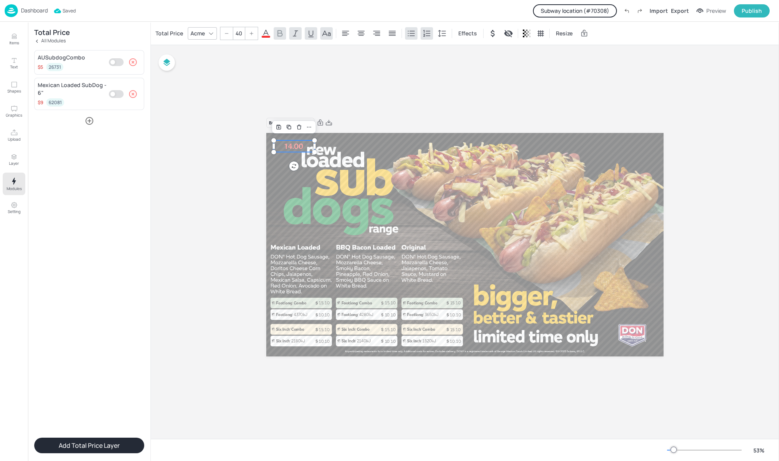
click at [193, 75] on div "Board SubDog Range 10.10 10.10 10.10 10.10 10.10 10.10 15.10 15.10 15.10 15.10 …" at bounding box center [465, 242] width 628 height 394
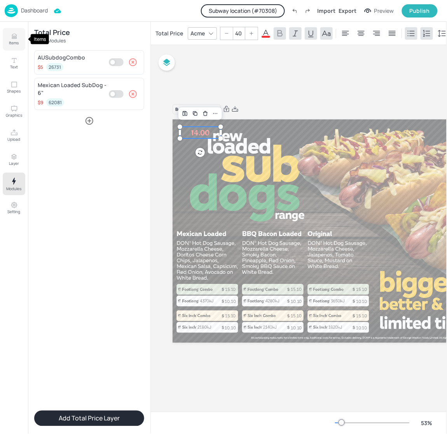
click at [16, 37] on icon "Items" at bounding box center [14, 37] width 5 height 0
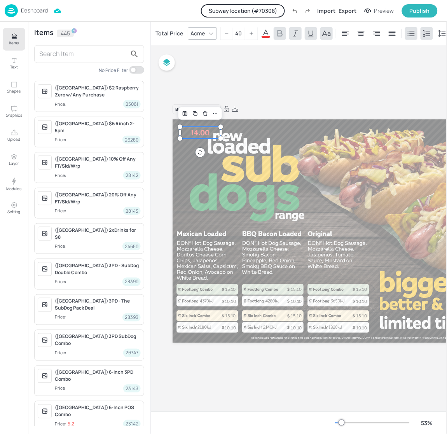
click at [64, 55] on input "text" at bounding box center [82, 54] width 87 height 12
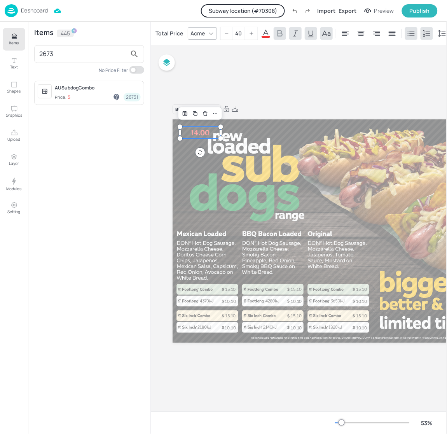
type input "26731"
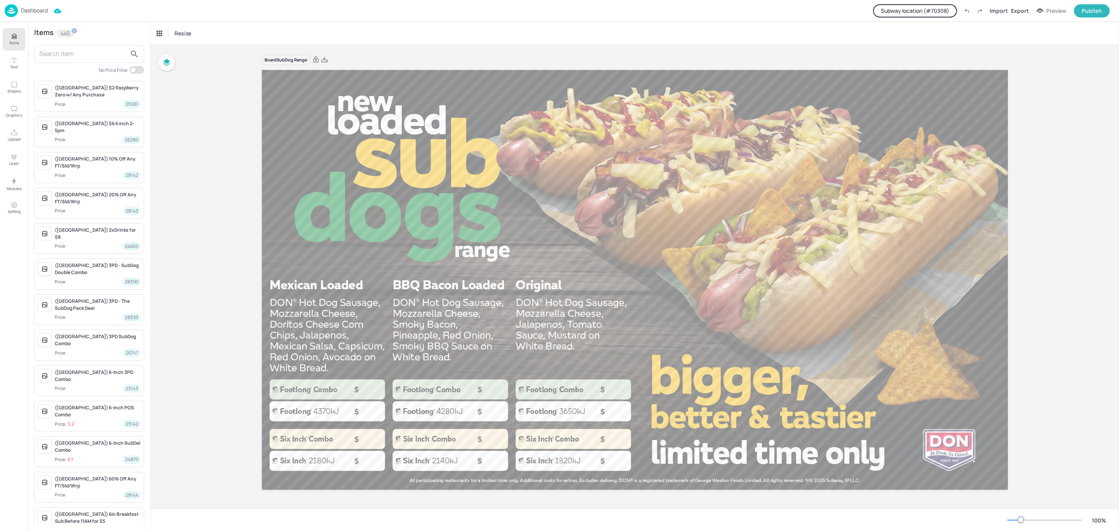
click at [46, 9] on p "Dashboard" at bounding box center [34, 10] width 27 height 5
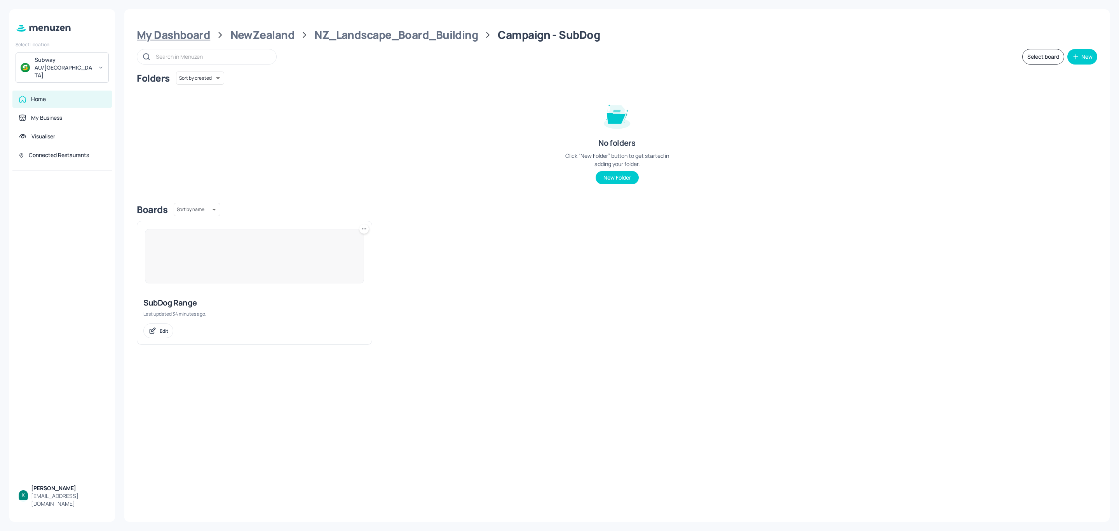
click at [165, 28] on div "My Dashboard" at bounding box center [173, 35] width 73 height 14
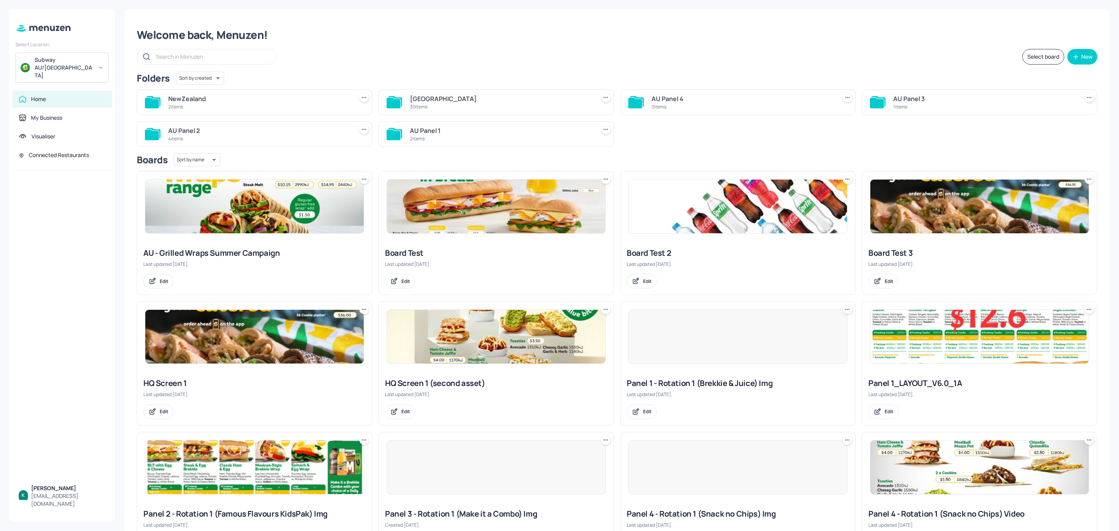
click at [464, 106] on div "30 items" at bounding box center [501, 106] width 182 height 7
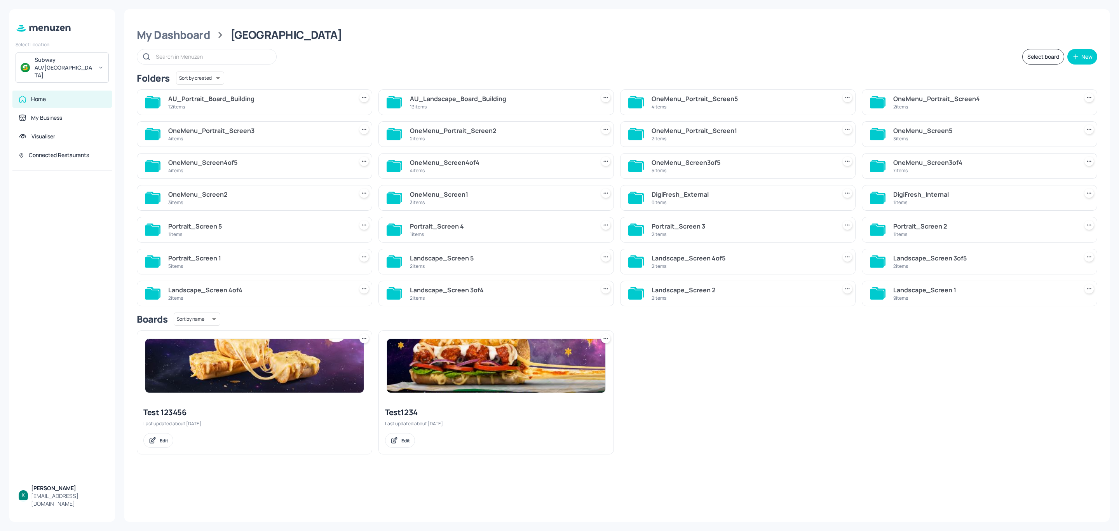
click at [505, 98] on div "AU_Landscape_Board_Building" at bounding box center [501, 98] width 182 height 9
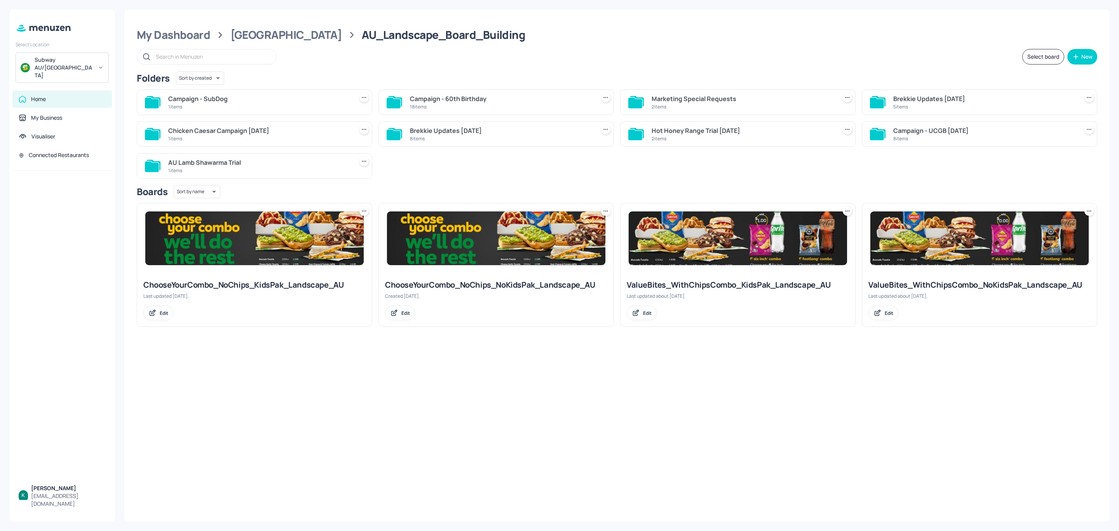
click at [270, 103] on div "Campaign - SubDog" at bounding box center [259, 98] width 182 height 9
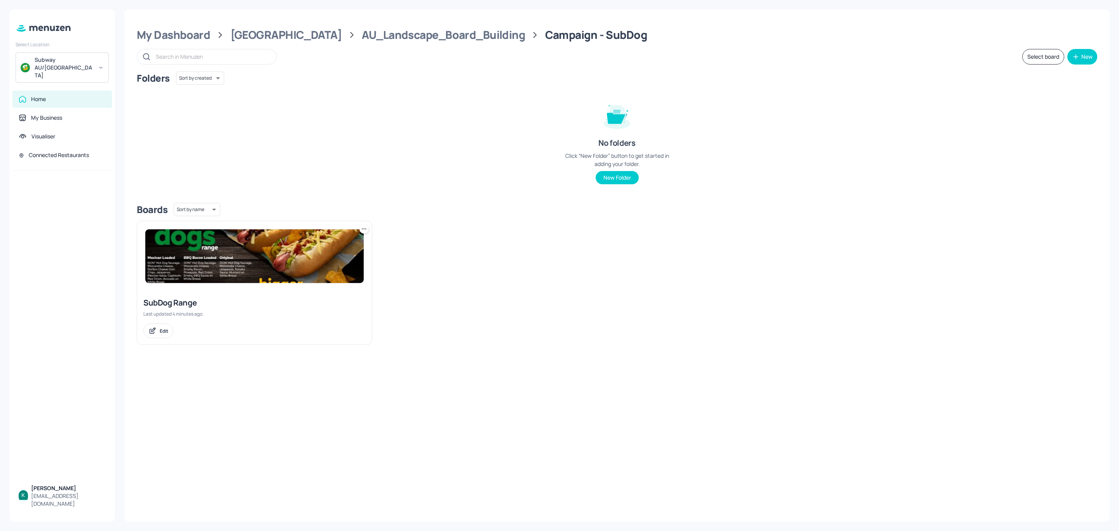
click at [284, 278] on img at bounding box center [254, 256] width 218 height 54
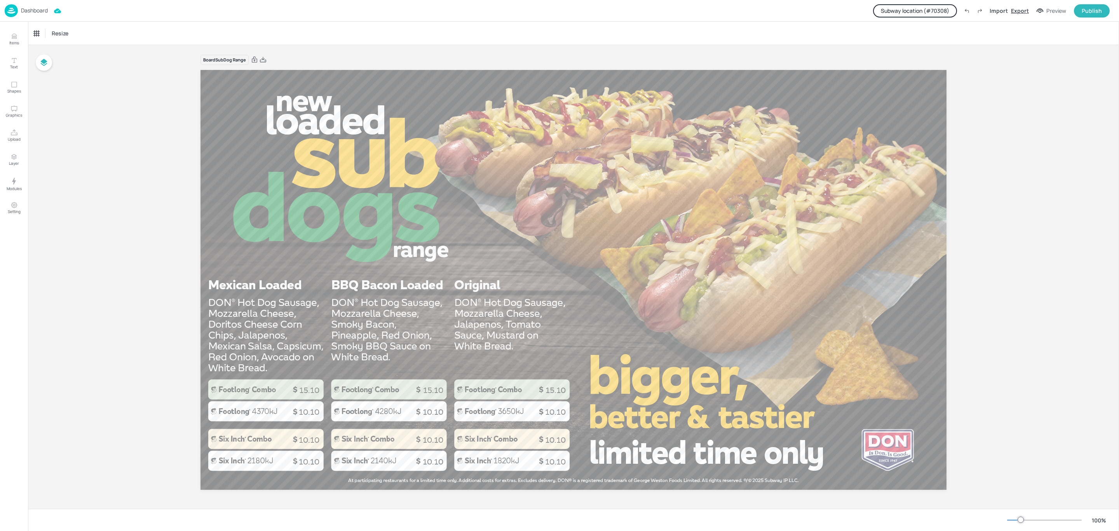
click at [1014, 10] on div "Export" at bounding box center [1020, 11] width 18 height 8
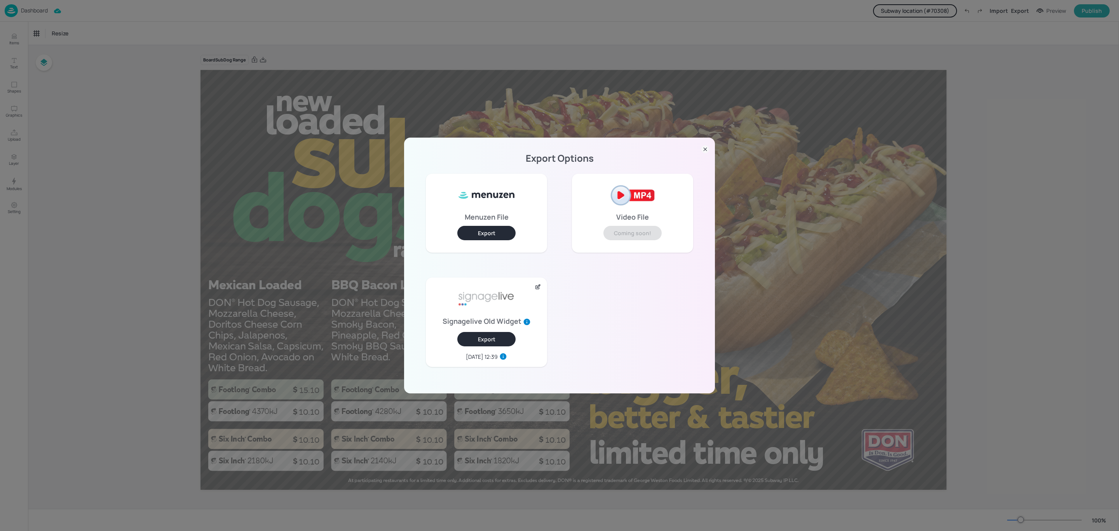
click at [499, 229] on button "Export" at bounding box center [486, 233] width 58 height 14
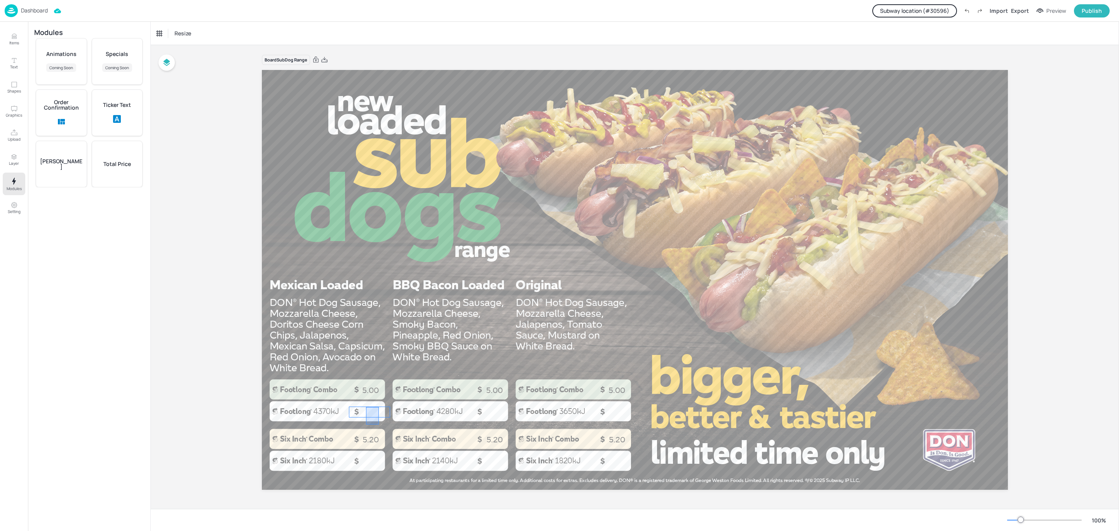
drag, startPoint x: 379, startPoint y: 424, endPoint x: 366, endPoint y: 407, distance: 21.7
click at [338, 410] on div at bounding box center [635, 280] width 746 height 420
drag, startPoint x: 338, startPoint y: 406, endPoint x: 377, endPoint y: 416, distance: 40.3
click at [377, 70] on div "5.00 5.00 5.00 5.20 5.20 5.20" at bounding box center [635, 70] width 746 height 0
click at [408, 308] on div at bounding box center [635, 280] width 746 height 420
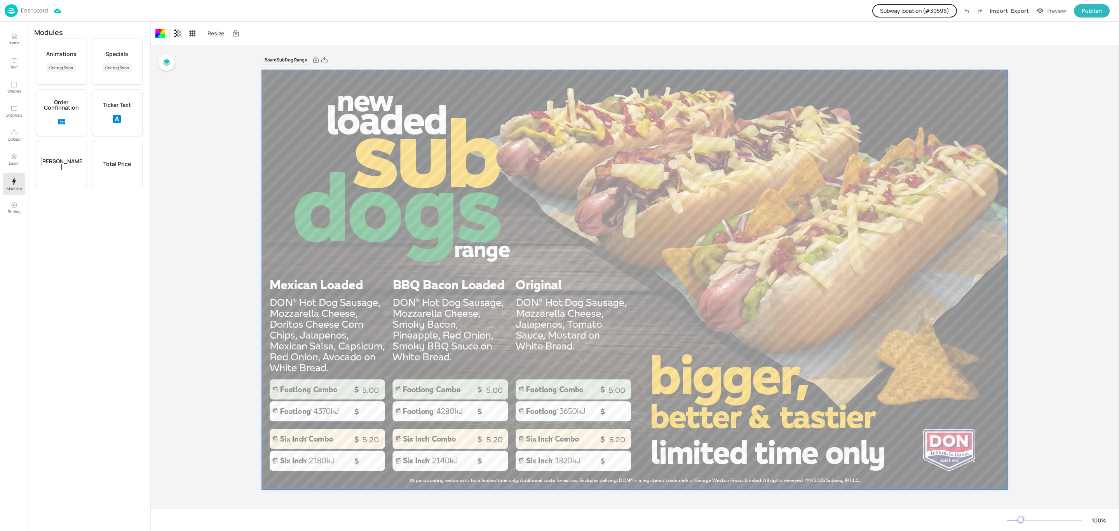
click at [941, 7] on button "Subway location (# 30596 )" at bounding box center [915, 10] width 85 height 13
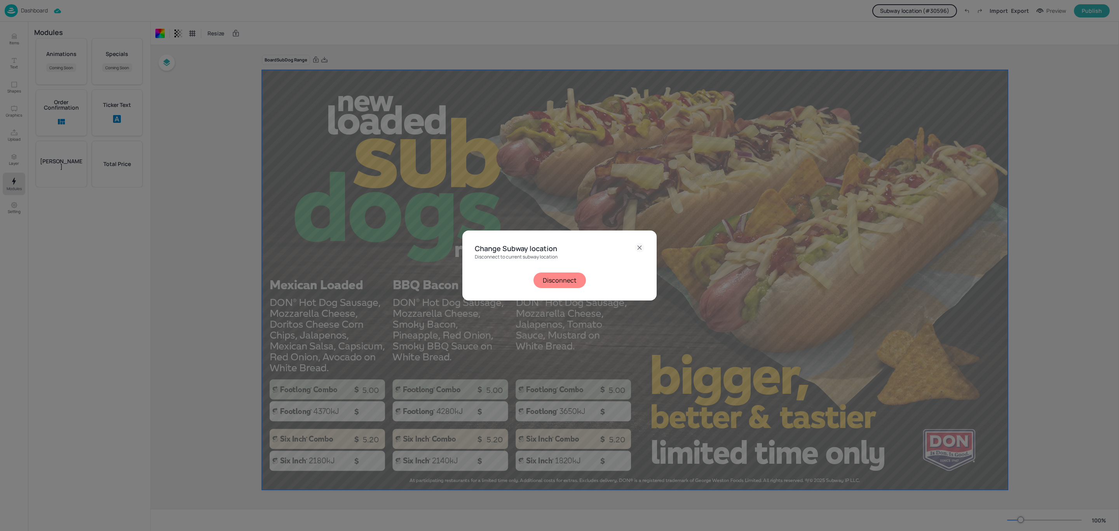
click at [557, 280] on button "Disconnect" at bounding box center [560, 280] width 52 height 16
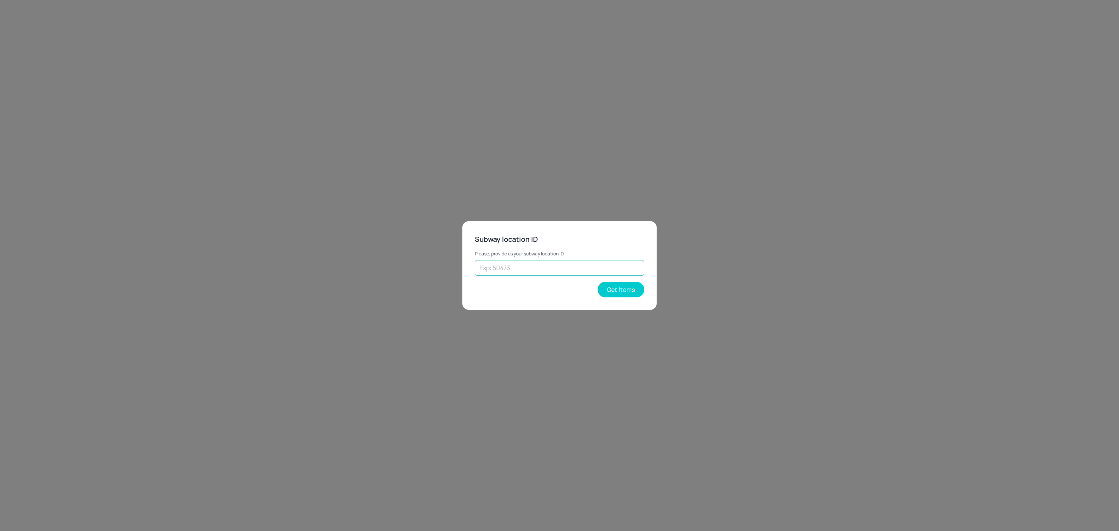
click at [561, 267] on input "text" at bounding box center [559, 268] width 169 height 16
type input "33440"
click at [620, 294] on button "Get Items" at bounding box center [621, 290] width 47 height 16
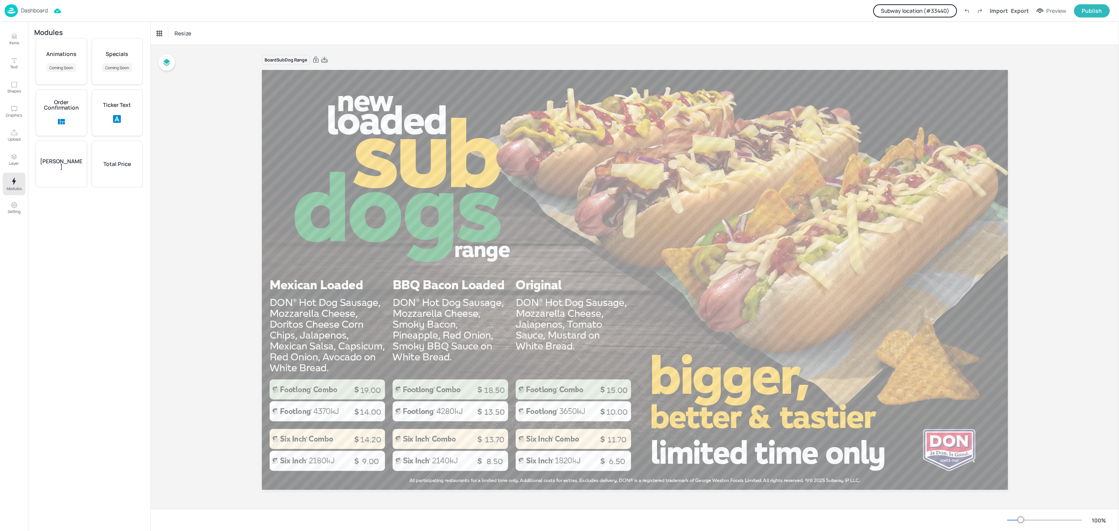
click at [325, 58] on icon at bounding box center [324, 60] width 7 height 8
click at [43, 10] on p "Dashboard" at bounding box center [34, 10] width 27 height 5
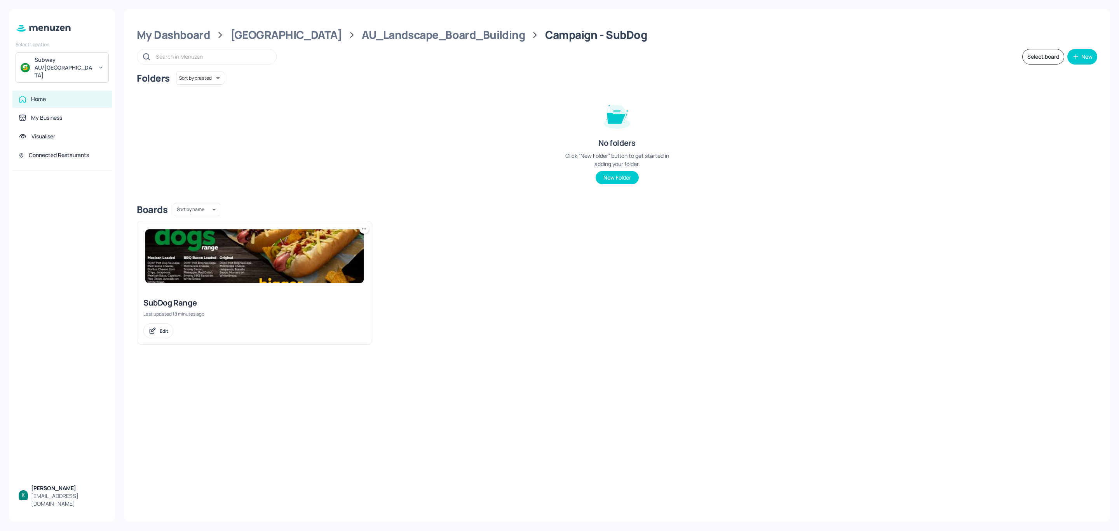
click at [209, 275] on img at bounding box center [254, 256] width 218 height 54
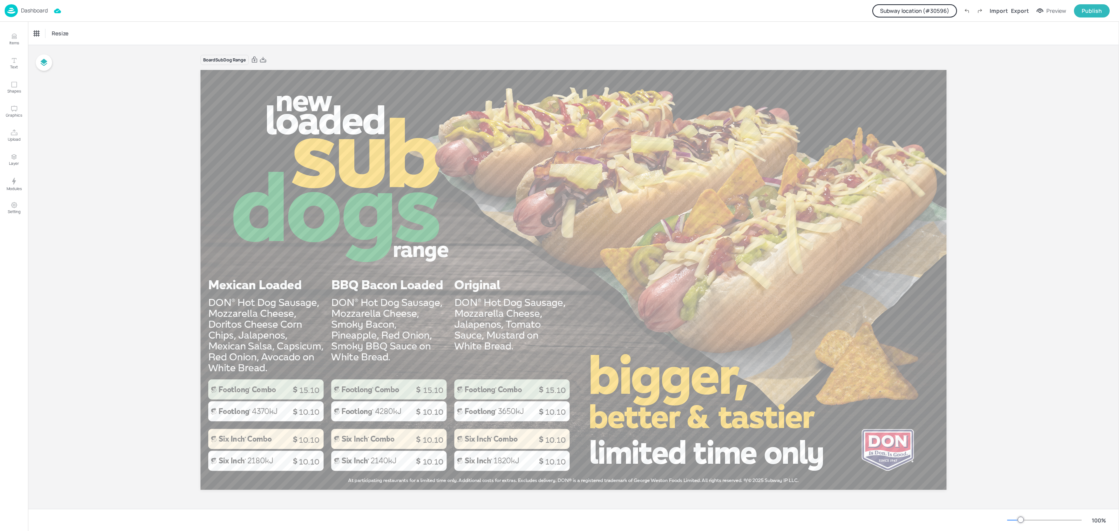
click at [40, 13] on p "Dashboard" at bounding box center [34, 10] width 27 height 5
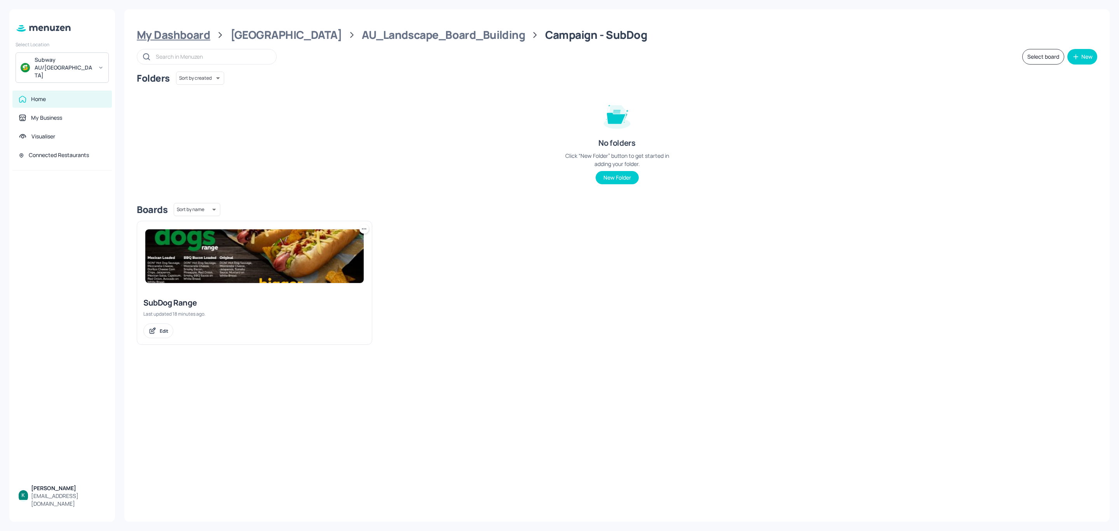
click at [173, 39] on div "My Dashboard" at bounding box center [173, 35] width 73 height 14
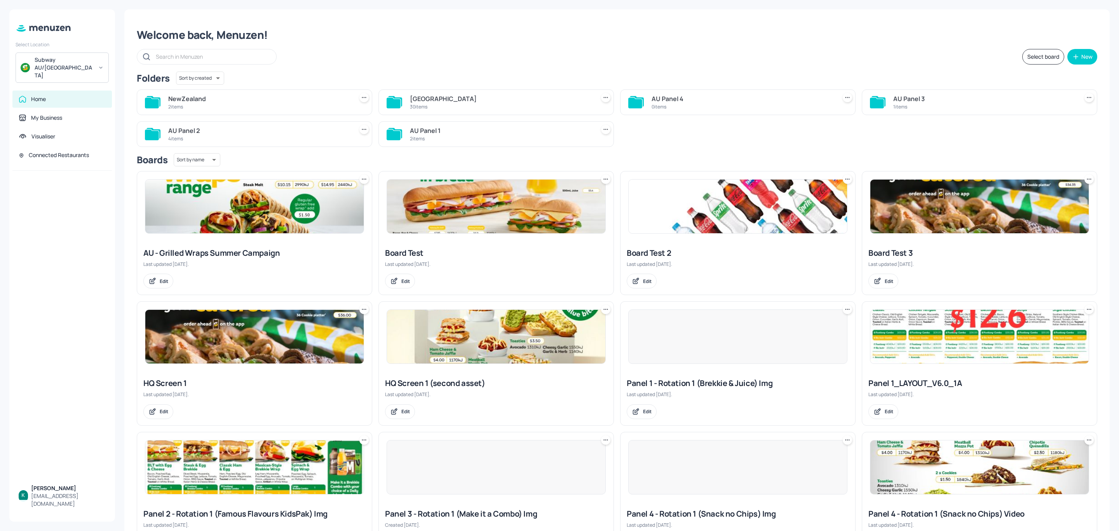
click at [215, 105] on div "2 items" at bounding box center [259, 106] width 182 height 7
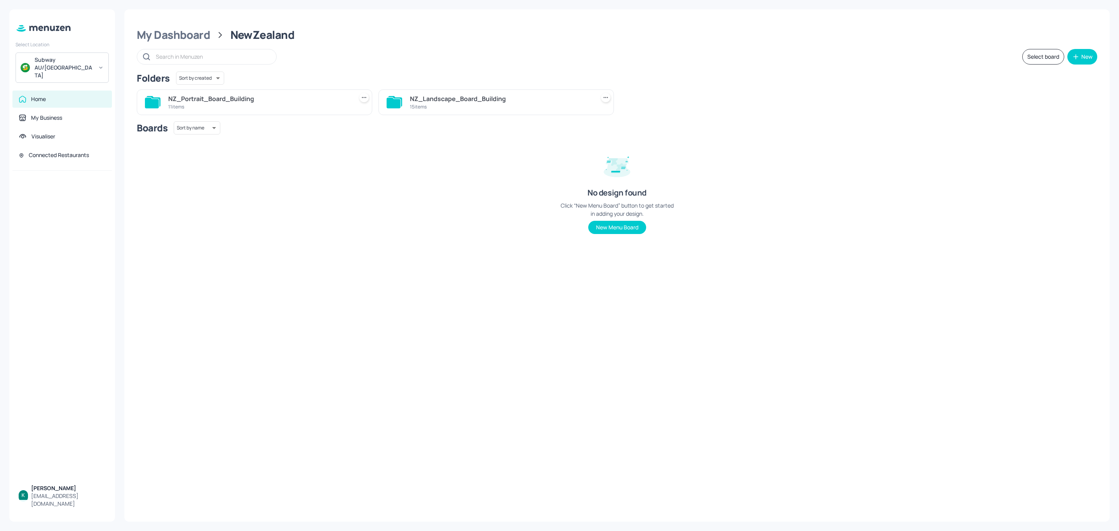
click at [485, 107] on div "15 items" at bounding box center [501, 106] width 182 height 7
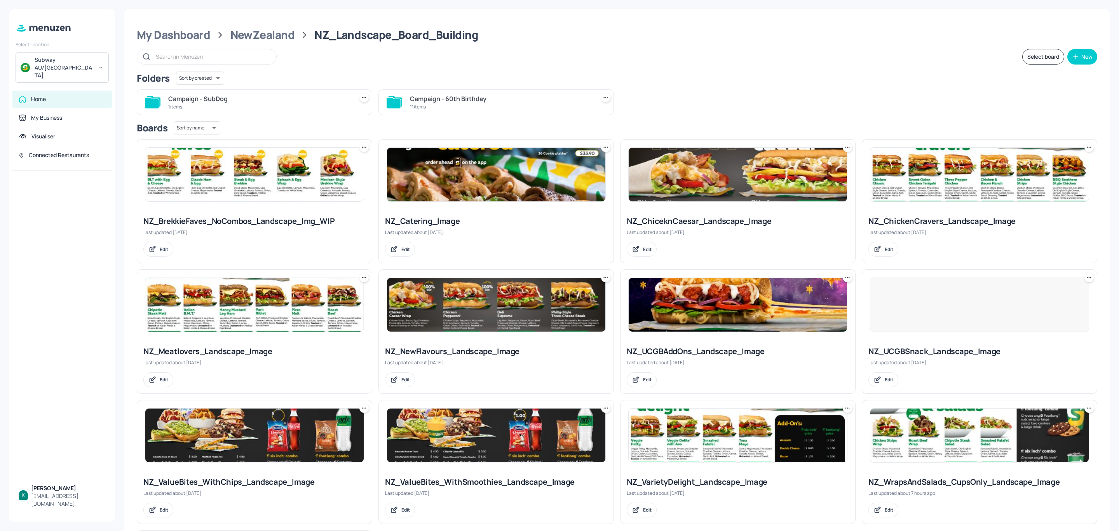
click at [272, 101] on div "Campaign - SubDog" at bounding box center [259, 98] width 182 height 9
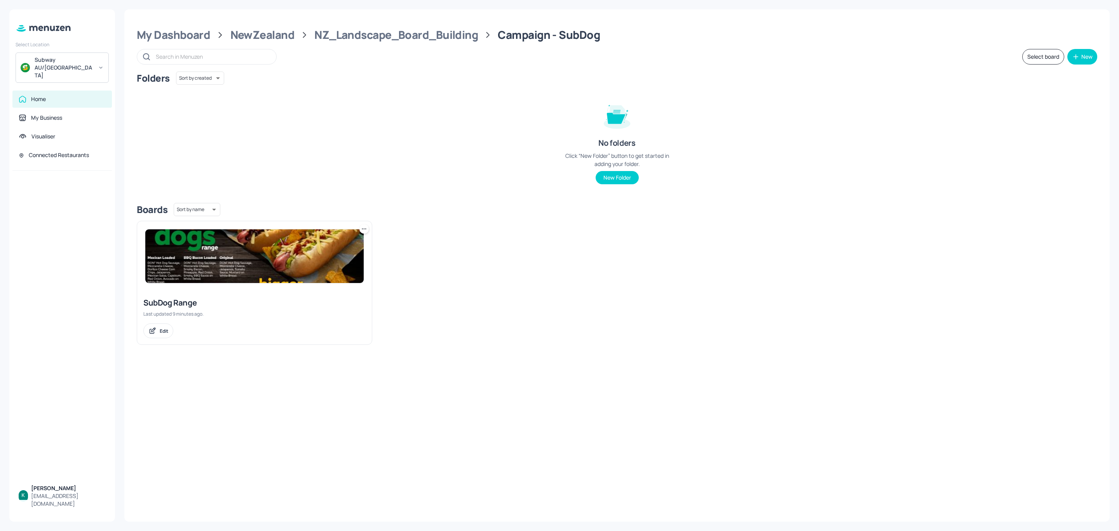
click at [239, 288] on div at bounding box center [254, 256] width 235 height 70
click at [241, 276] on img at bounding box center [254, 256] width 218 height 54
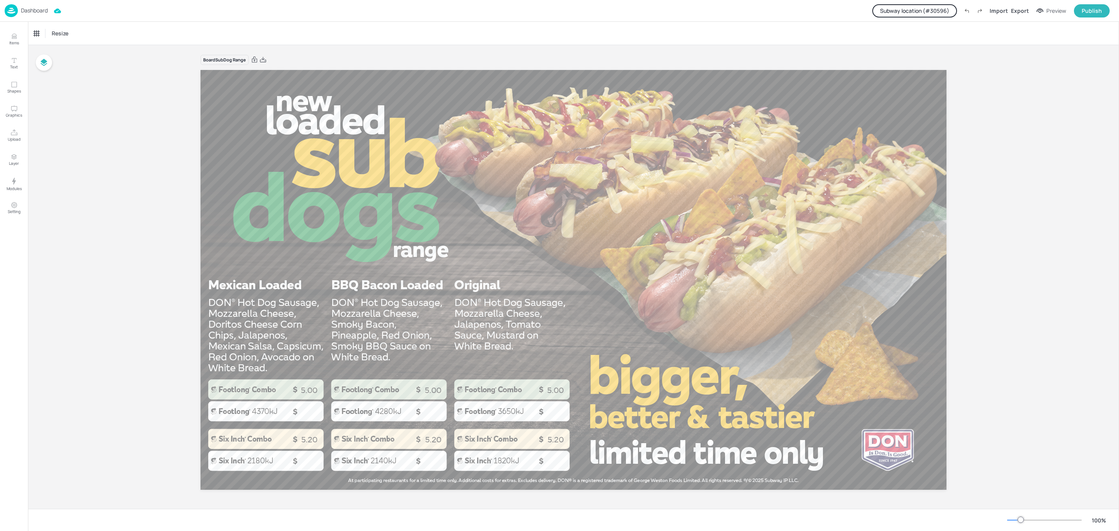
click at [911, 6] on button "Subway location (# 30596 )" at bounding box center [915, 10] width 85 height 13
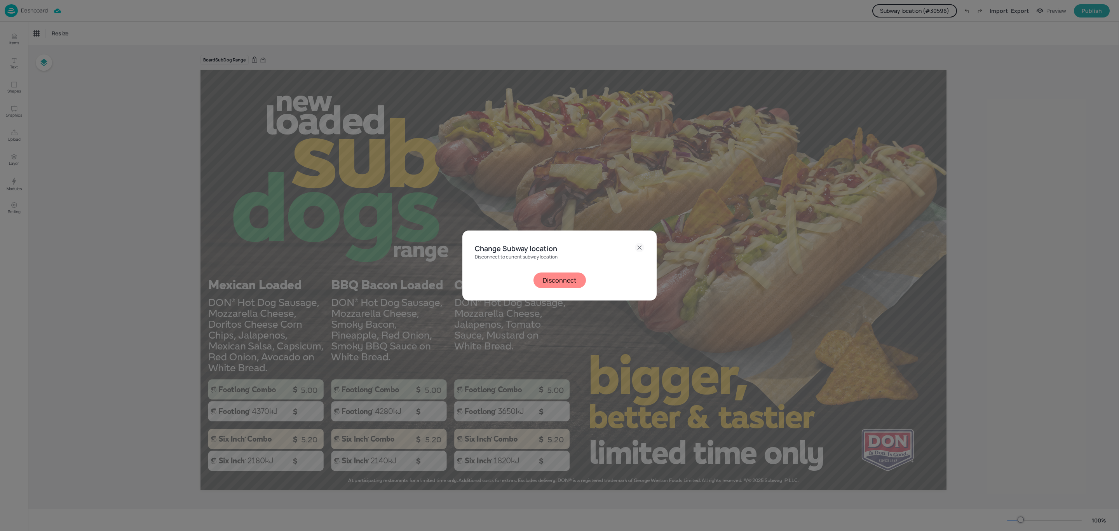
click at [574, 275] on button "Disconnect" at bounding box center [560, 280] width 52 height 16
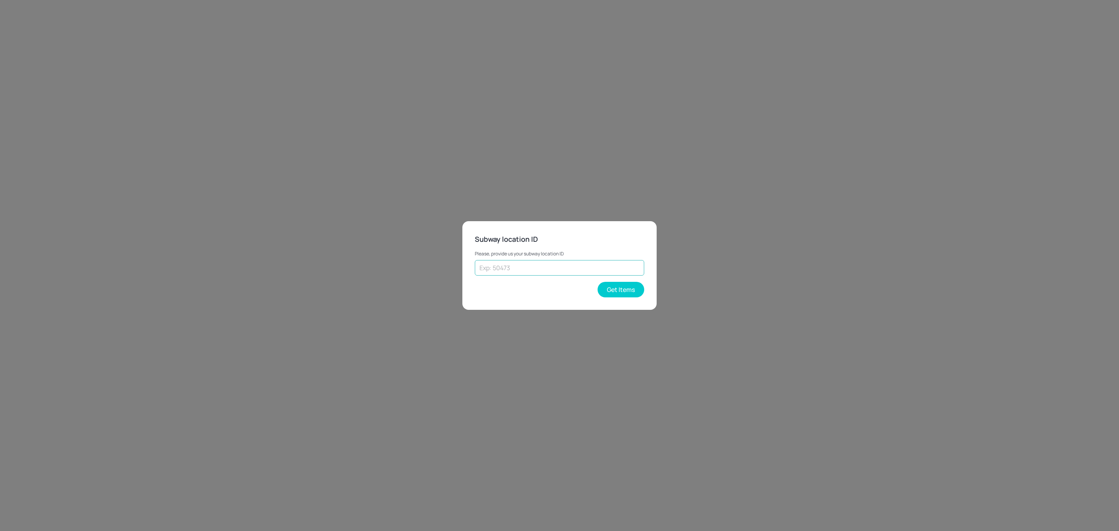
click at [631, 269] on input "text" at bounding box center [559, 268] width 169 height 16
type input "70308"
drag, startPoint x: 620, startPoint y: 284, endPoint x: 686, endPoint y: 317, distance: 73.3
click at [620, 285] on button "Get Items" at bounding box center [621, 290] width 47 height 16
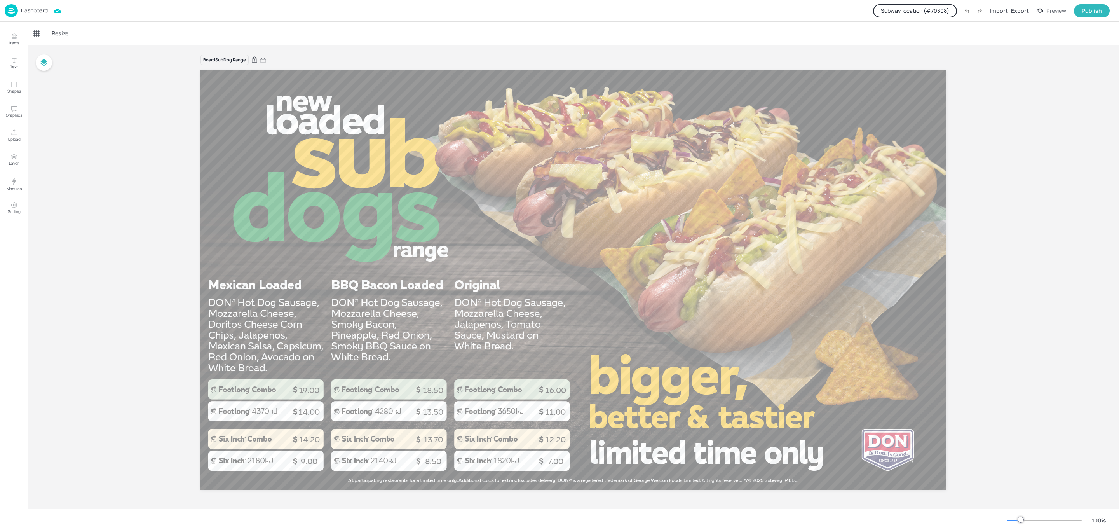
click at [922, 13] on button "Subway location (# 70308 )" at bounding box center [915, 10] width 84 height 13
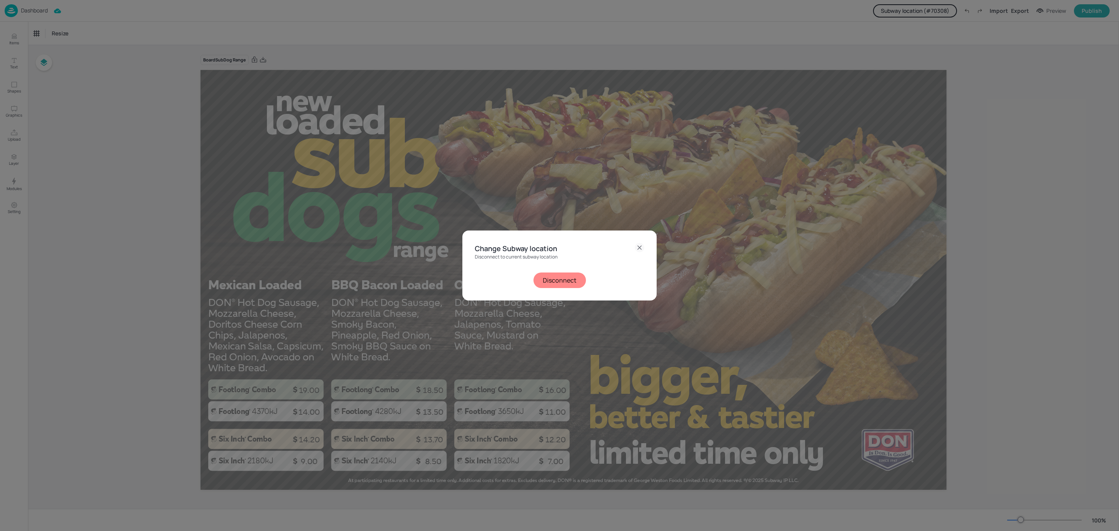
click at [565, 276] on button "Disconnect" at bounding box center [560, 280] width 52 height 16
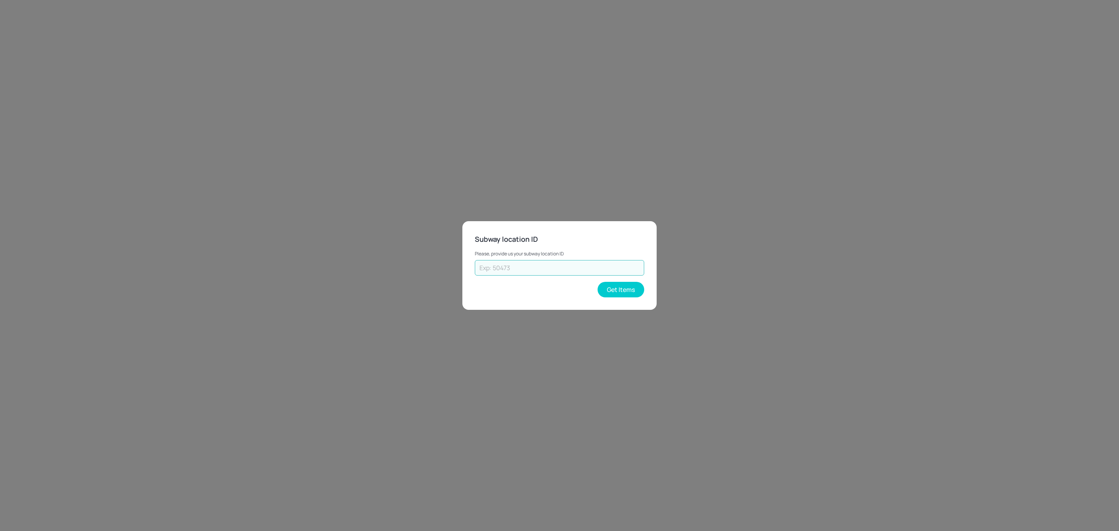
click at [551, 266] on input "text" at bounding box center [559, 268] width 169 height 16
type input "30596"
click at [610, 287] on button "Get Items" at bounding box center [621, 290] width 47 height 16
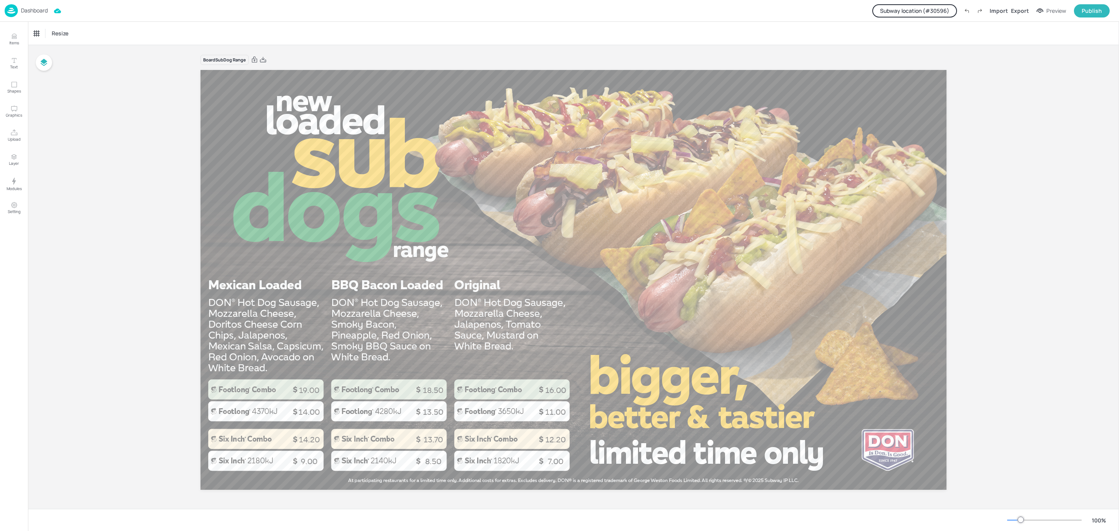
click at [185, 188] on div "Board SubDog Range 14.00 13.50 11.00 9.00 8.50 7.00 19.00 18.50 16.00 14.20 13.…" at bounding box center [574, 277] width 790 height 464
click at [262, 59] on icon at bounding box center [263, 60] width 7 height 8
click at [929, 6] on button "Subway location (# 30596 )" at bounding box center [915, 10] width 85 height 13
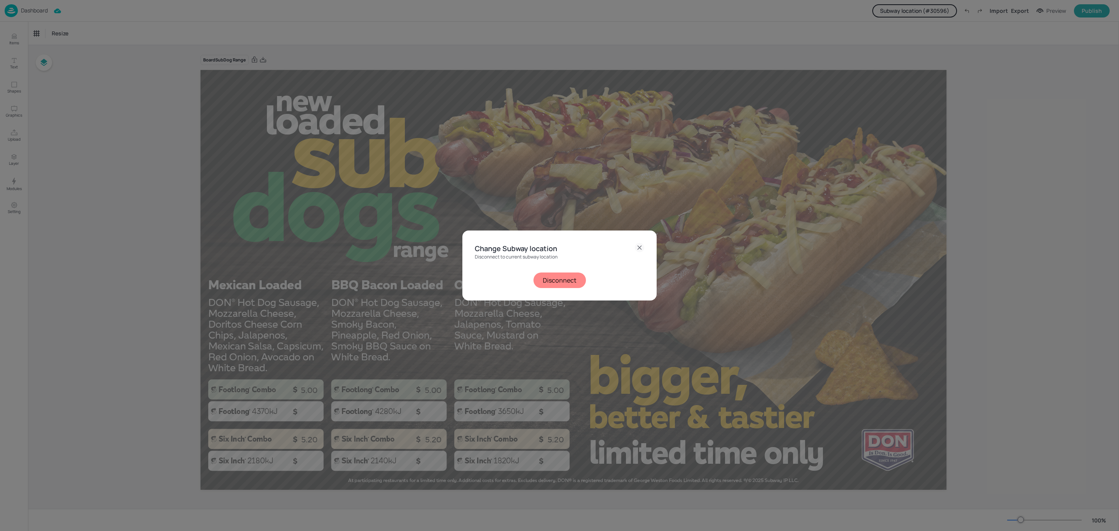
click at [548, 282] on button "Disconnect" at bounding box center [560, 280] width 52 height 16
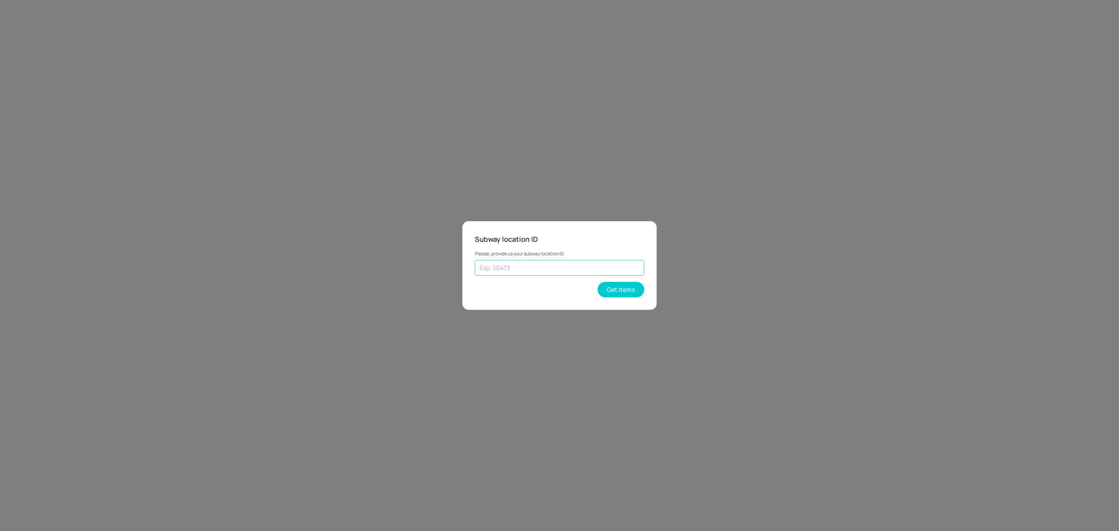
click at [569, 274] on input "text" at bounding box center [559, 268] width 169 height 16
type input "70308"
click at [623, 287] on button "Get Items" at bounding box center [621, 290] width 47 height 16
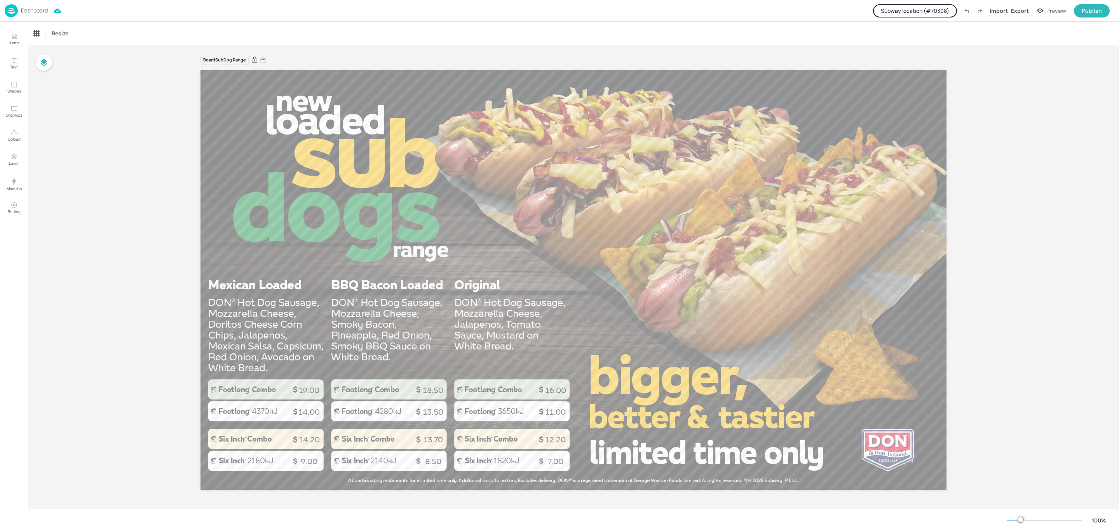
click at [926, 7] on button "Subway location (# 70308 )" at bounding box center [915, 10] width 84 height 13
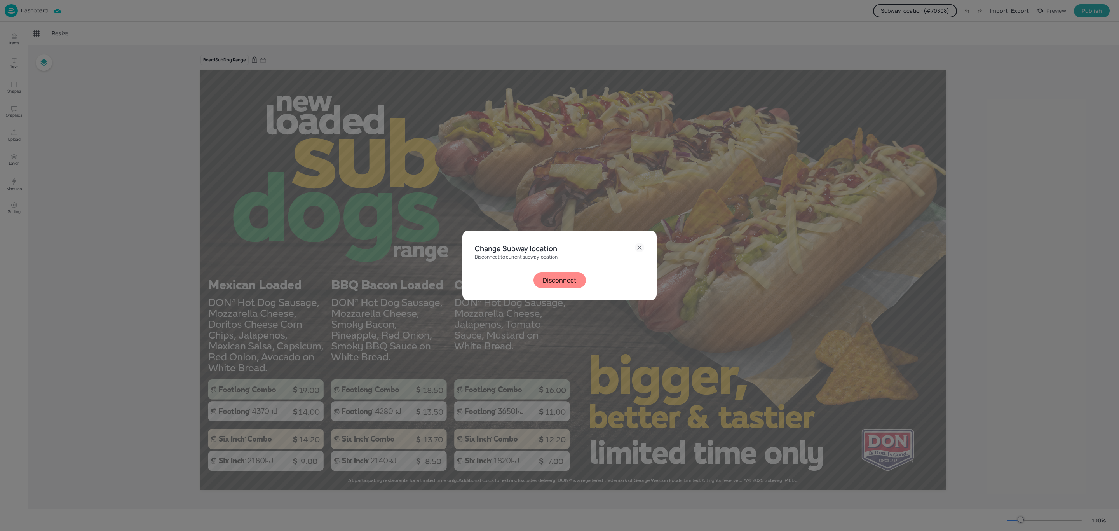
click at [558, 283] on button "Disconnect" at bounding box center [560, 280] width 52 height 16
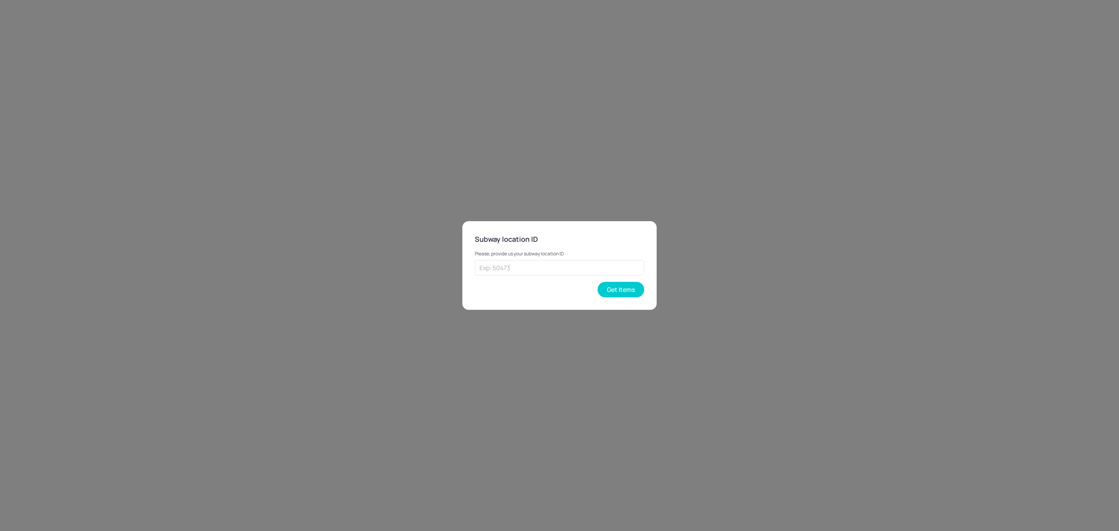
drag, startPoint x: 622, startPoint y: 270, endPoint x: 630, endPoint y: 255, distance: 17.2
click at [622, 270] on input "text" at bounding box center [559, 268] width 169 height 16
type input "30596"
click at [635, 300] on div "Subway location ID Please, provide us your subway location ID 30596 ​ Get Items" at bounding box center [560, 265] width 194 height 88
click at [635, 294] on button "Get Items" at bounding box center [621, 290] width 47 height 16
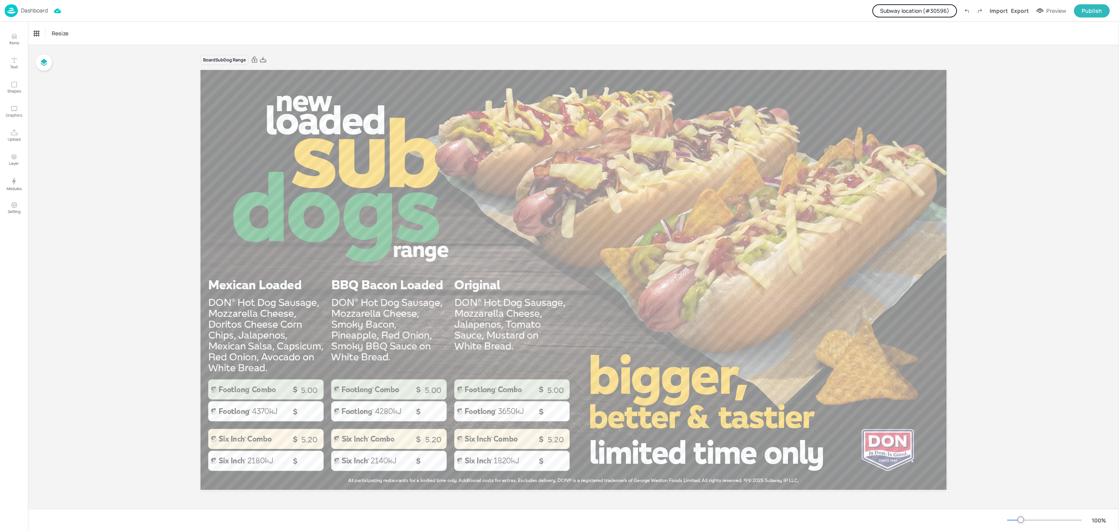
drag, startPoint x: 13, startPoint y: 41, endPoint x: 194, endPoint y: 96, distance: 188.9
click at [13, 41] on p "Items" at bounding box center [14, 42] width 10 height 5
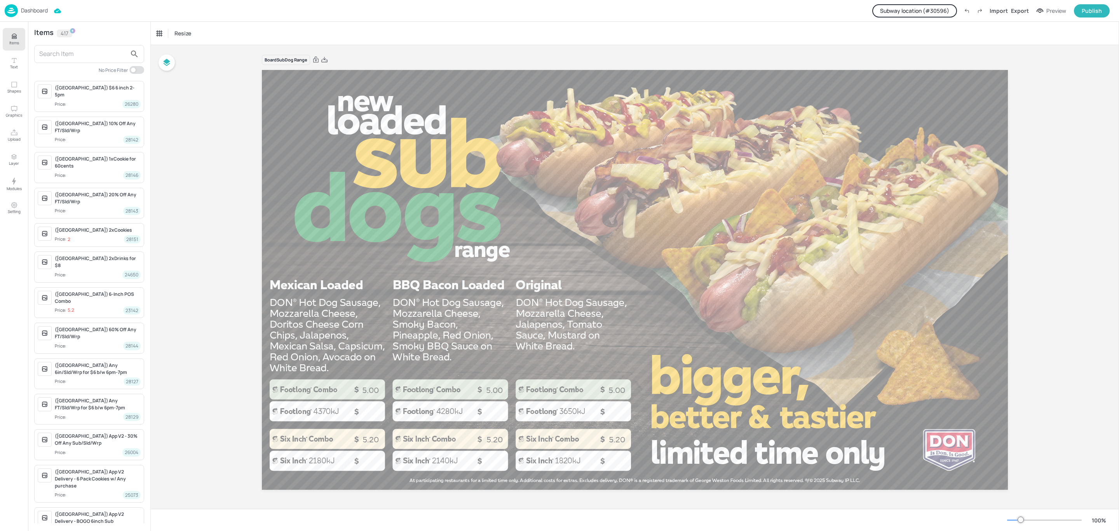
click at [40, 8] on p "Dashboard" at bounding box center [34, 10] width 27 height 5
